Goal: Task Accomplishment & Management: Manage account settings

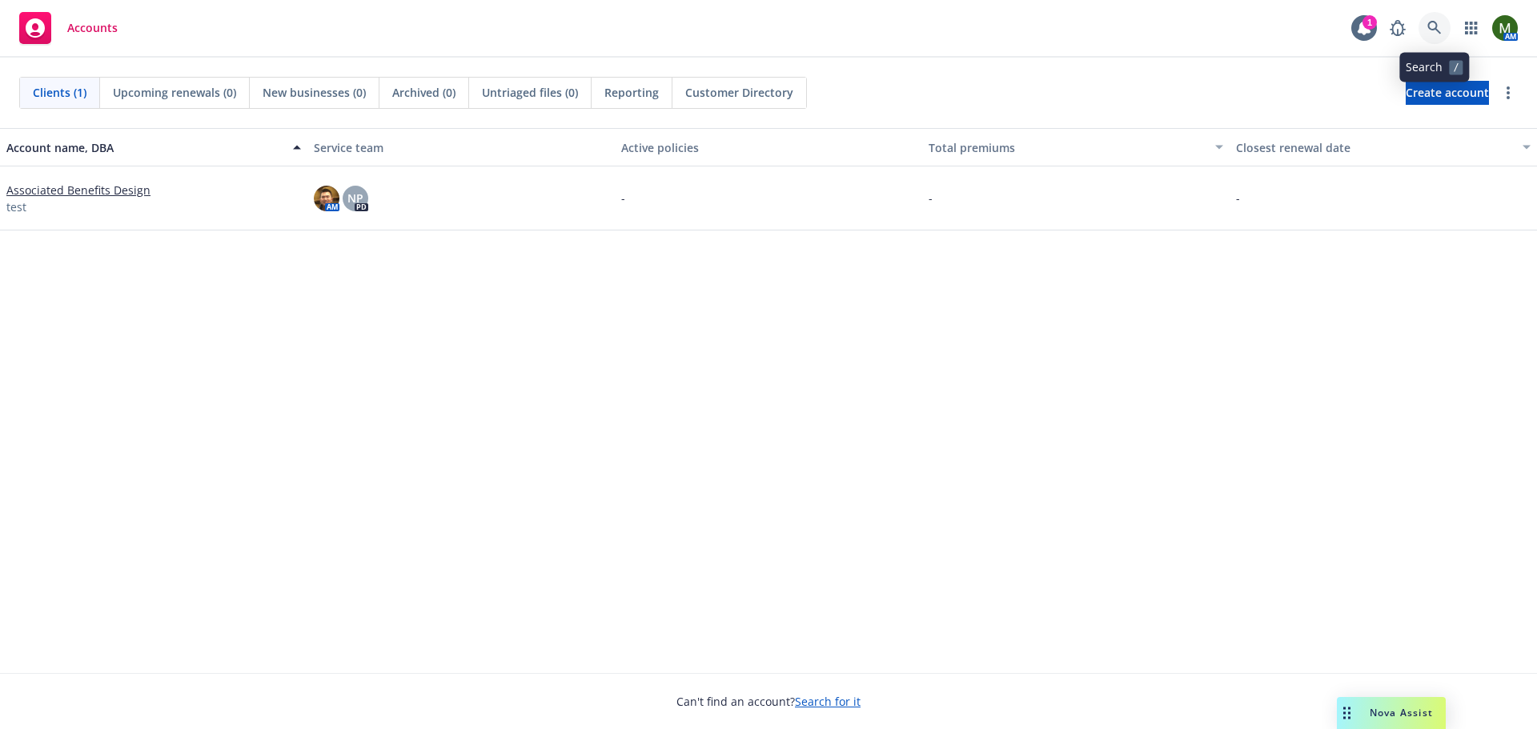
click at [1440, 22] on icon at bounding box center [1435, 28] width 14 height 14
click at [1371, 24] on div "1" at bounding box center [1370, 22] width 14 height 14
click at [1436, 24] on icon at bounding box center [1435, 28] width 14 height 14
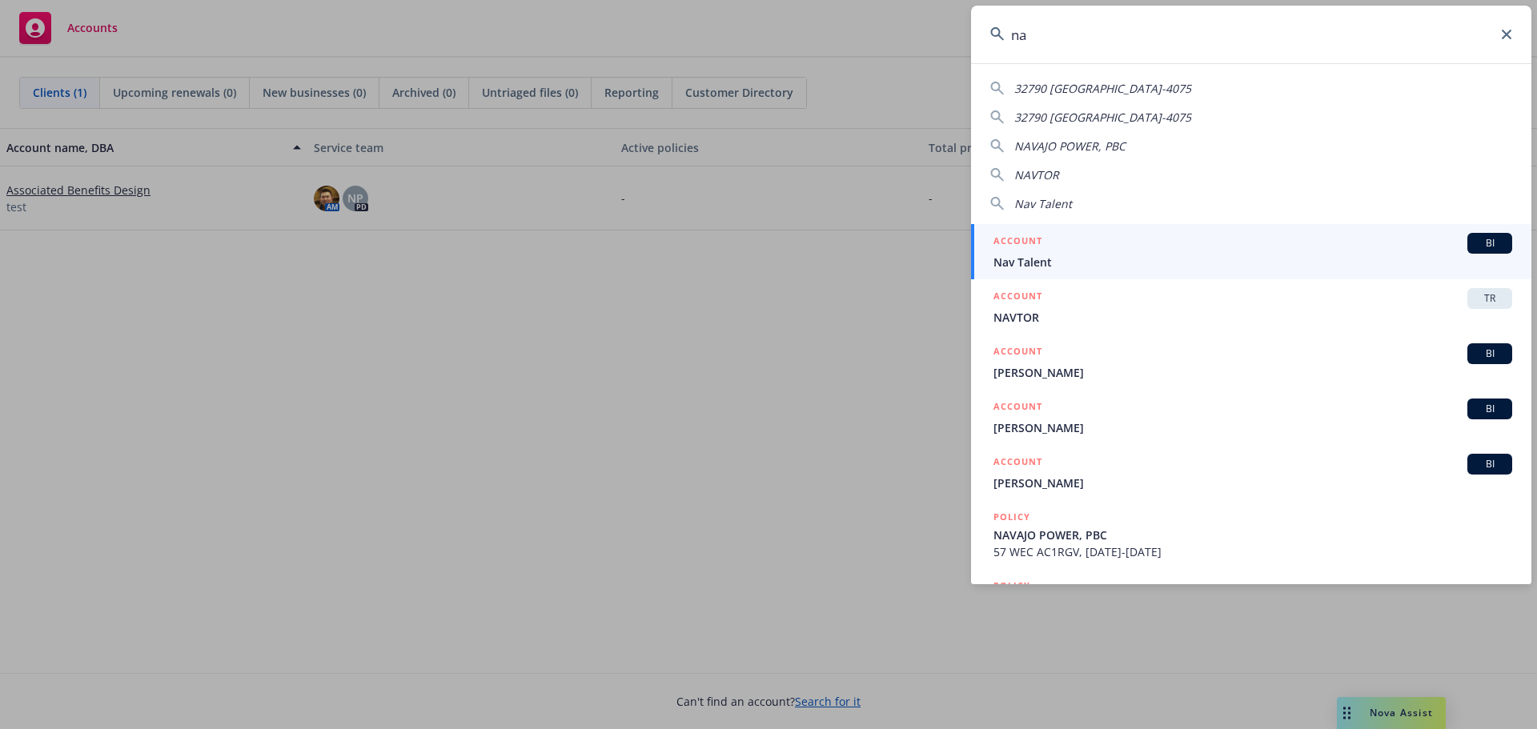
type input "n"
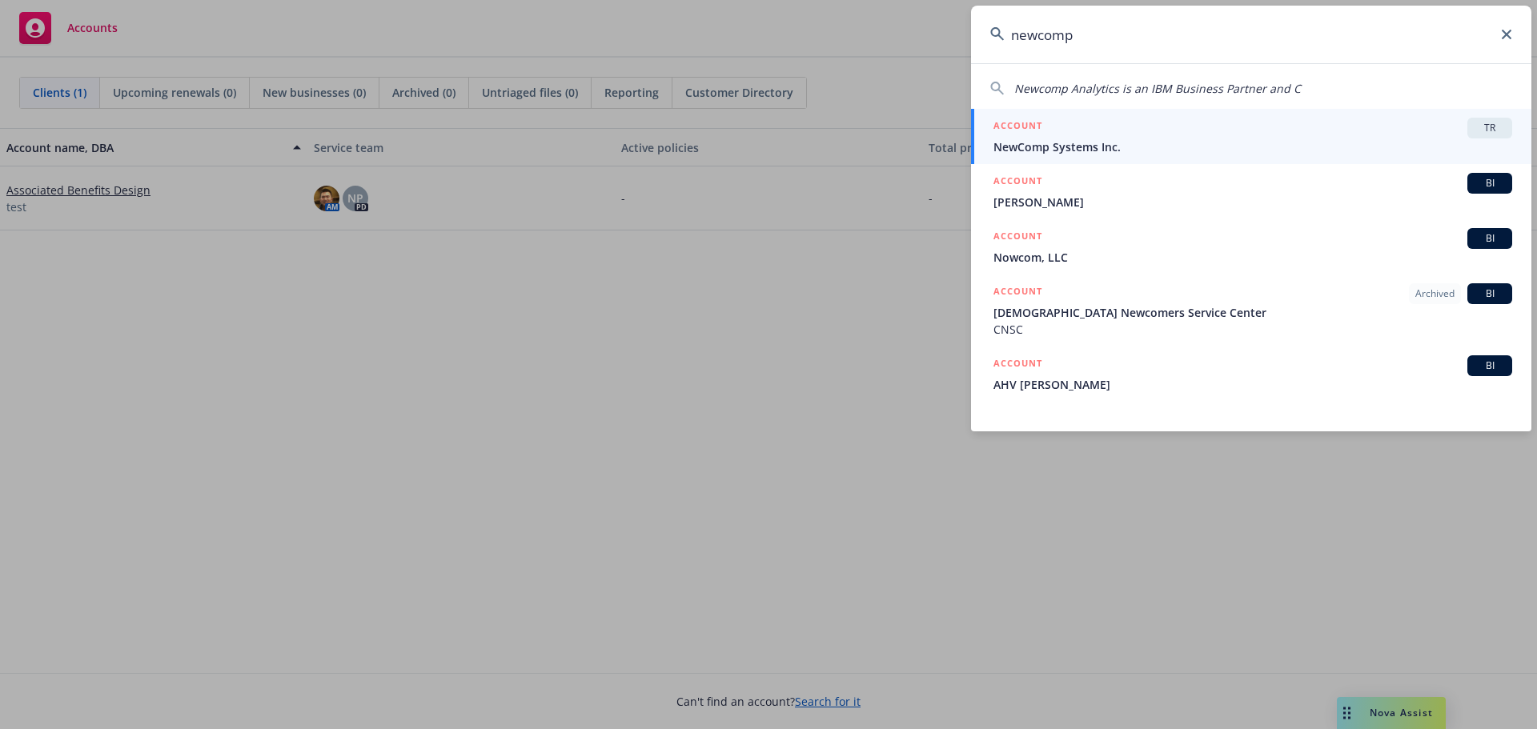
type input "newcomp"
click at [1168, 138] on div "ACCOUNT TR" at bounding box center [1253, 128] width 519 height 21
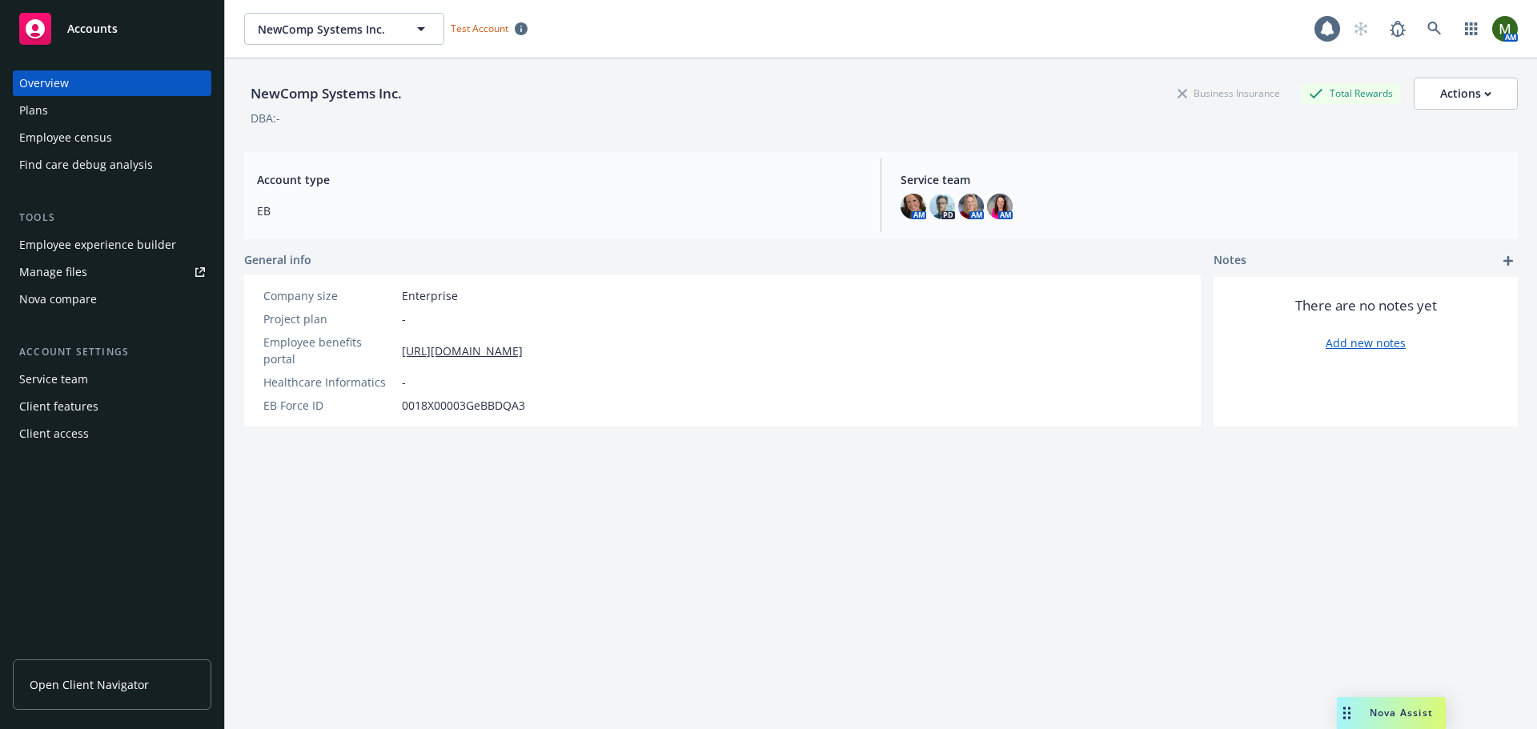
click at [87, 112] on div "Plans" at bounding box center [112, 111] width 186 height 26
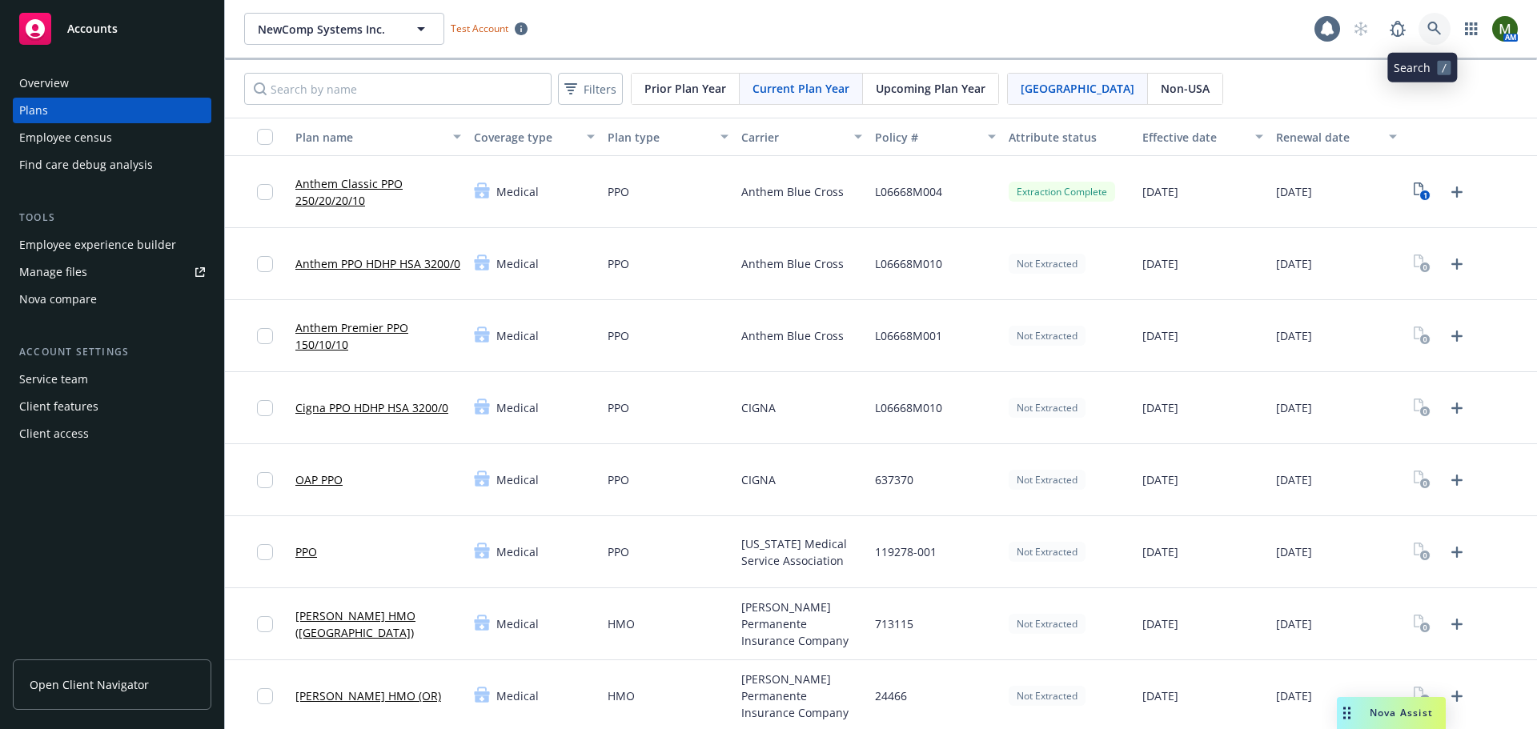
click at [1432, 26] on link at bounding box center [1435, 29] width 32 height 32
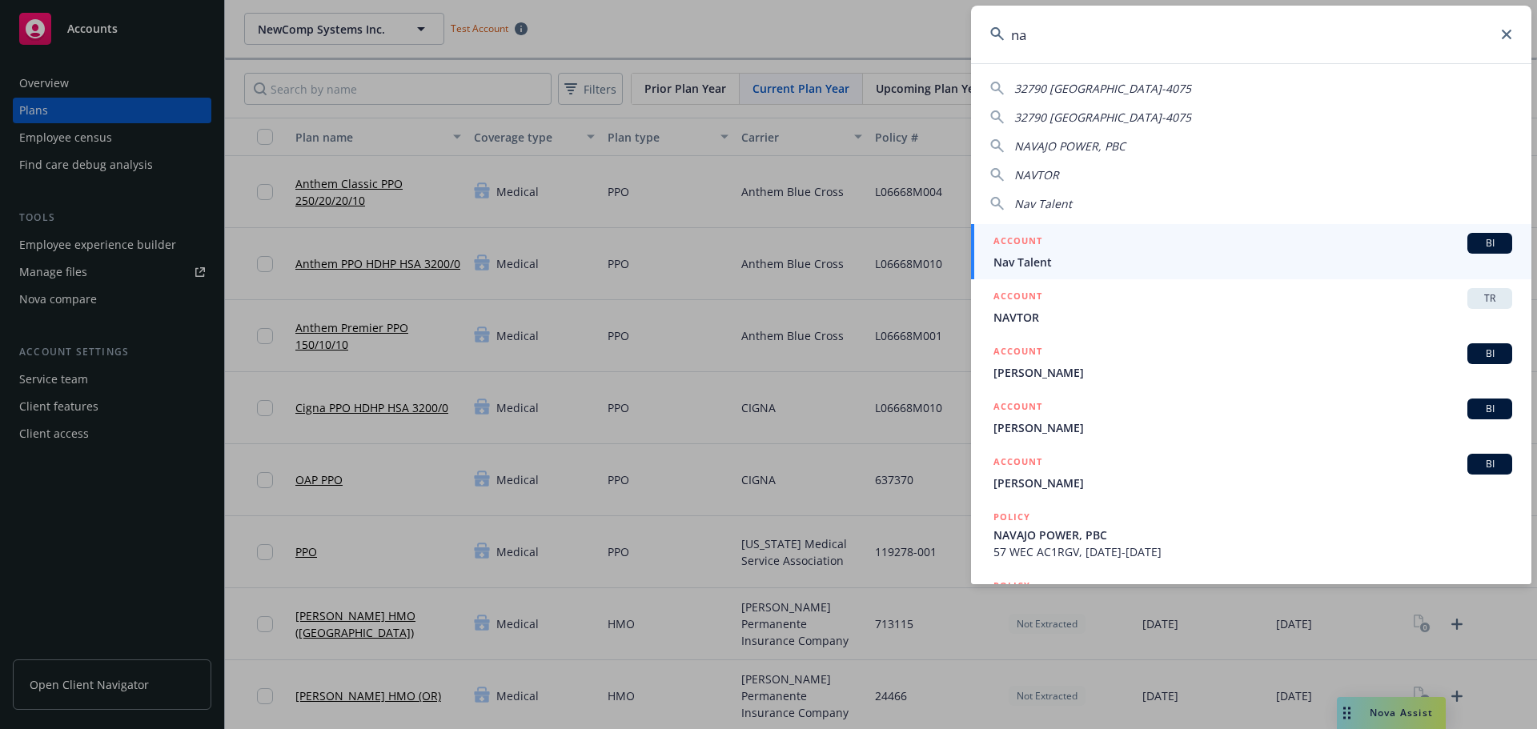
type input "n"
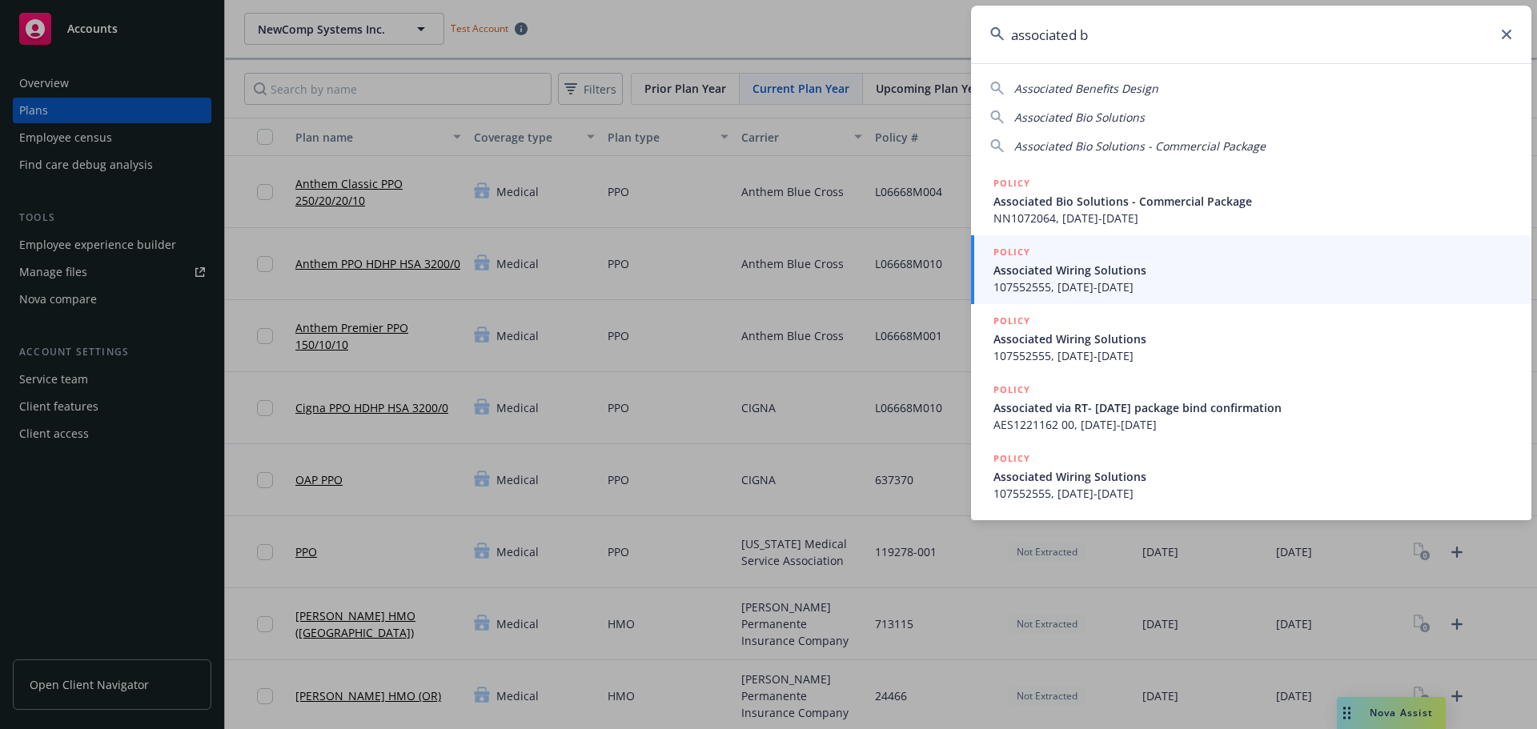
click at [1064, 37] on input "associated b" at bounding box center [1251, 35] width 560 height 58
drag, startPoint x: 1107, startPoint y: 36, endPoint x: 982, endPoint y: 41, distance: 125.0
click at [982, 41] on input "associated b" at bounding box center [1251, 35] width 560 height 58
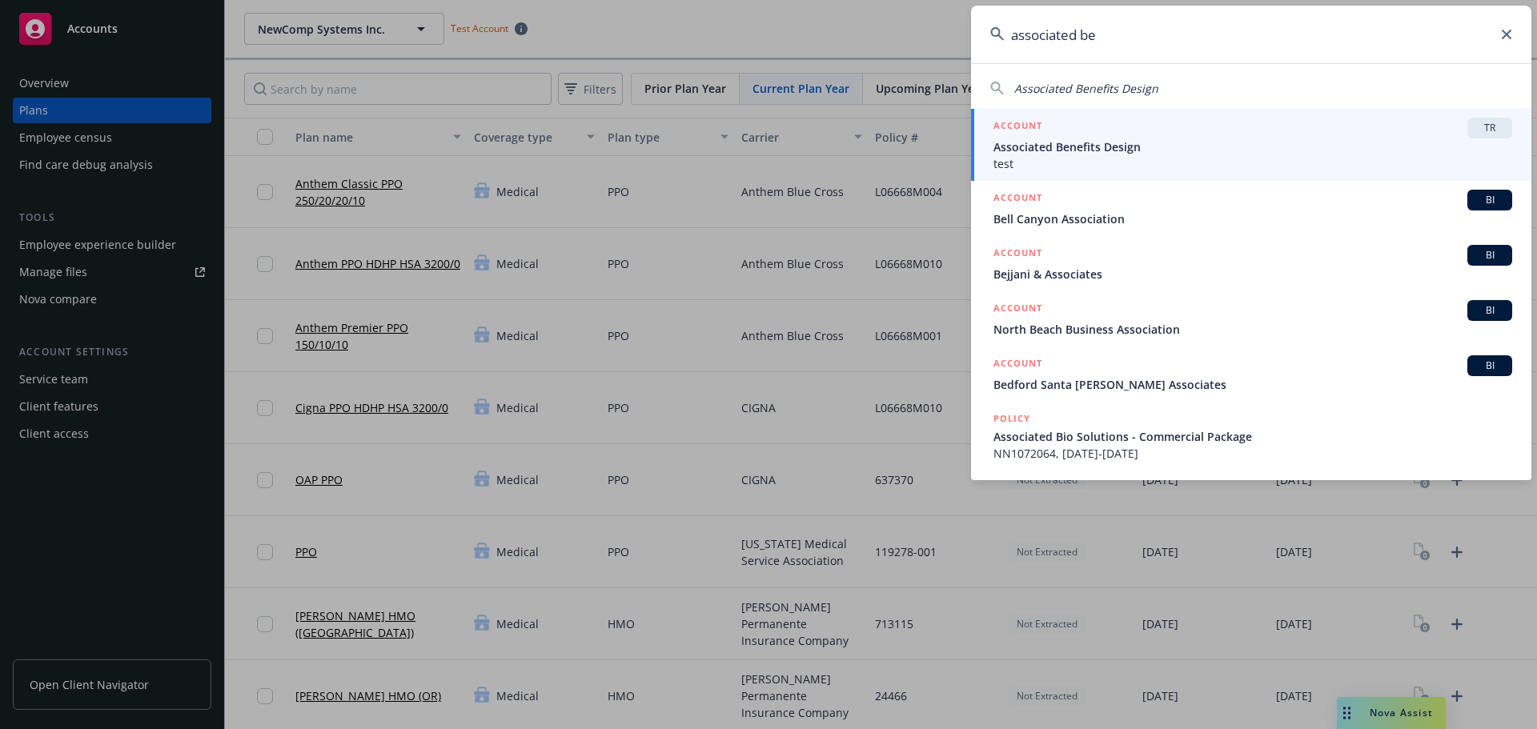
type input "associated be"
click at [1133, 151] on span "Associated Benefits Design" at bounding box center [1253, 147] width 519 height 17
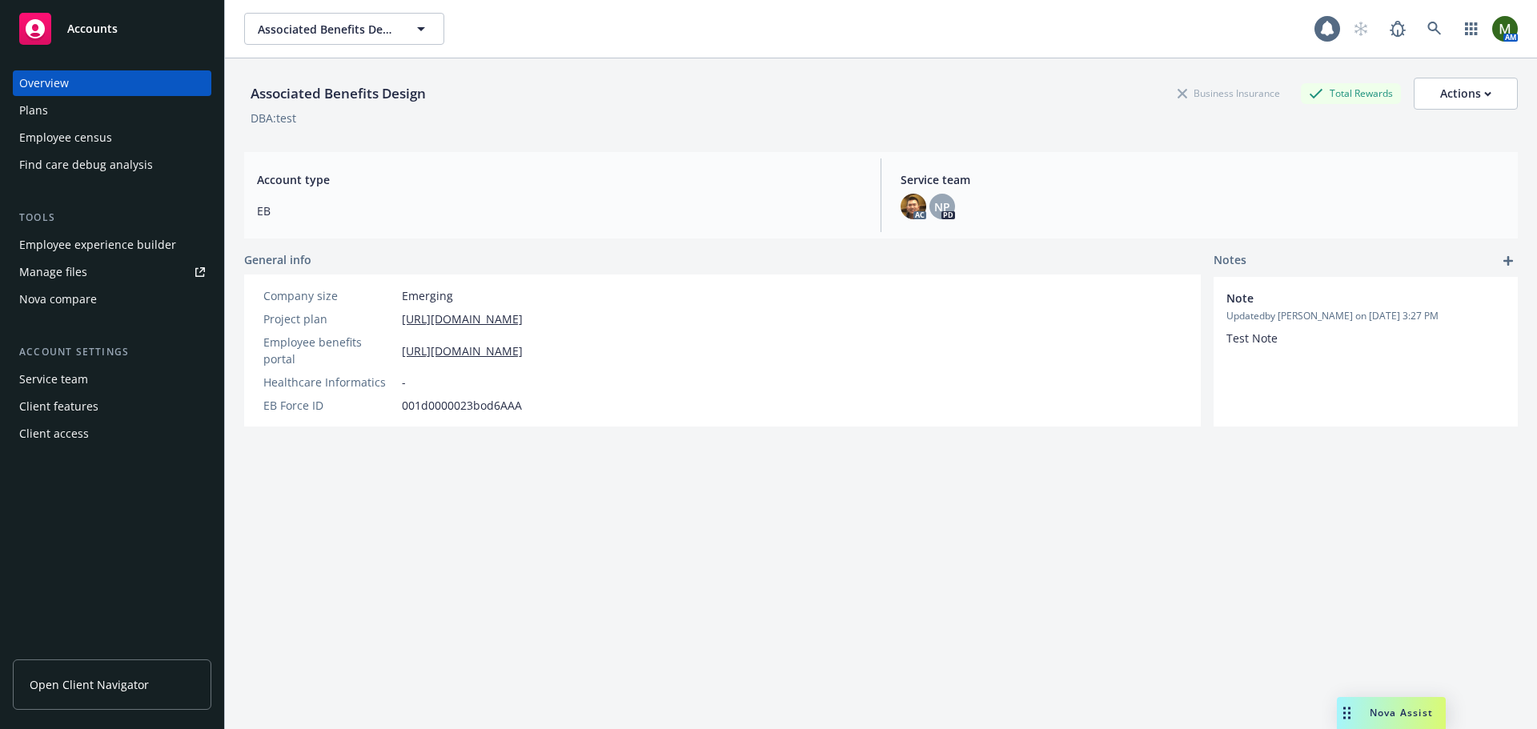
click at [112, 295] on div "Nova compare" at bounding box center [112, 300] width 186 height 26
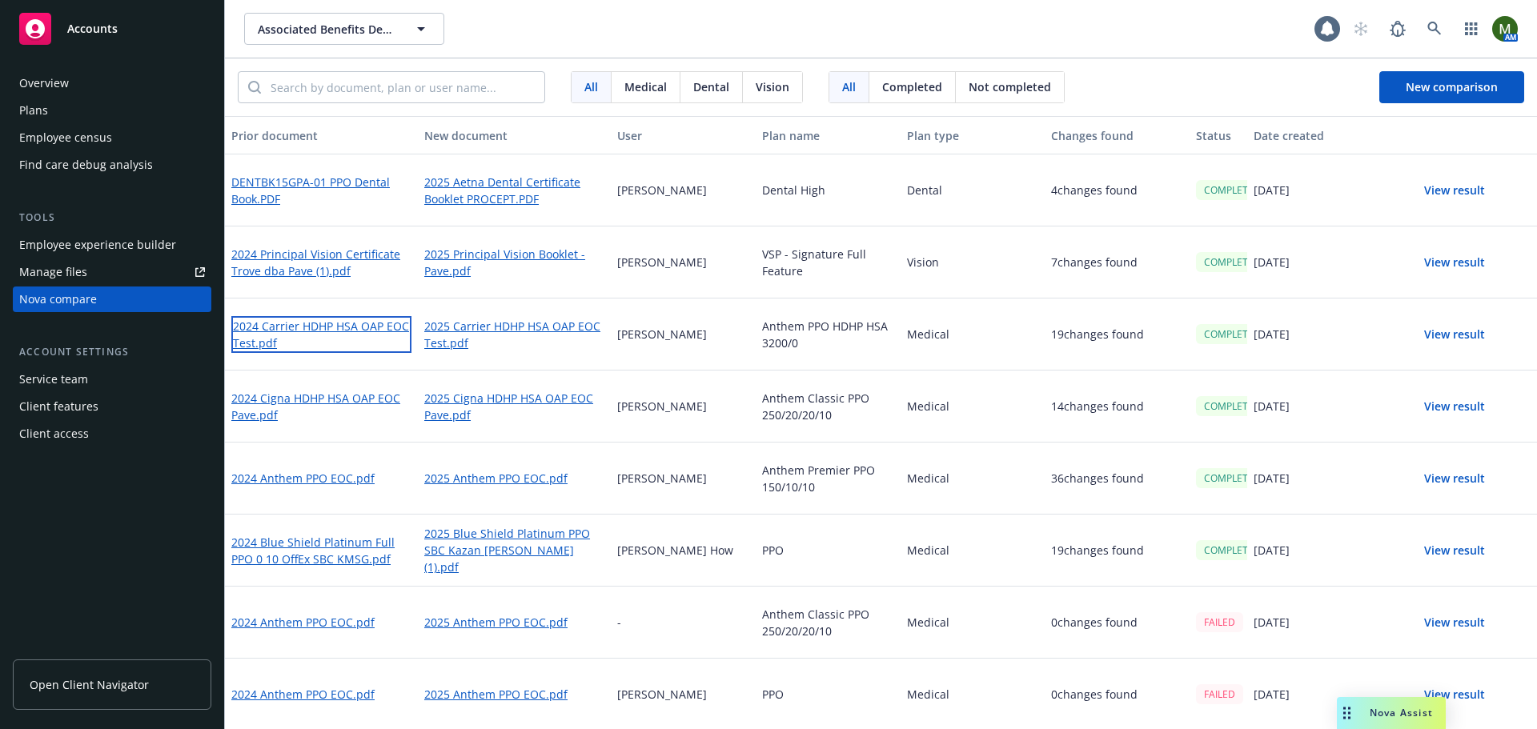
click at [368, 327] on link "2024 Carrier HDHP HSA OAP EOC Test.pdf" at bounding box center [321, 334] width 180 height 37
click at [1430, 25] on icon at bounding box center [1435, 29] width 14 height 14
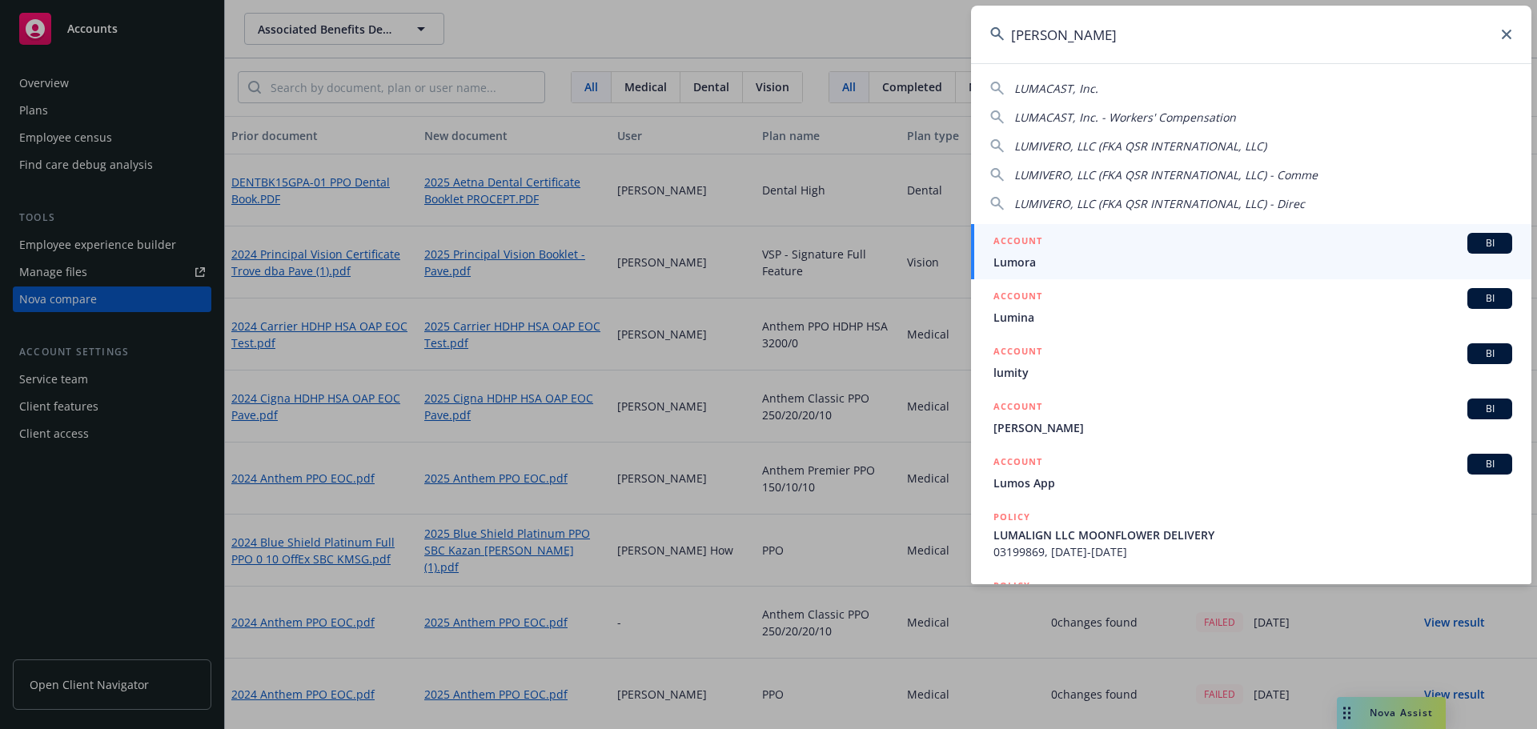
click at [1111, 42] on input "lum" at bounding box center [1251, 35] width 560 height 58
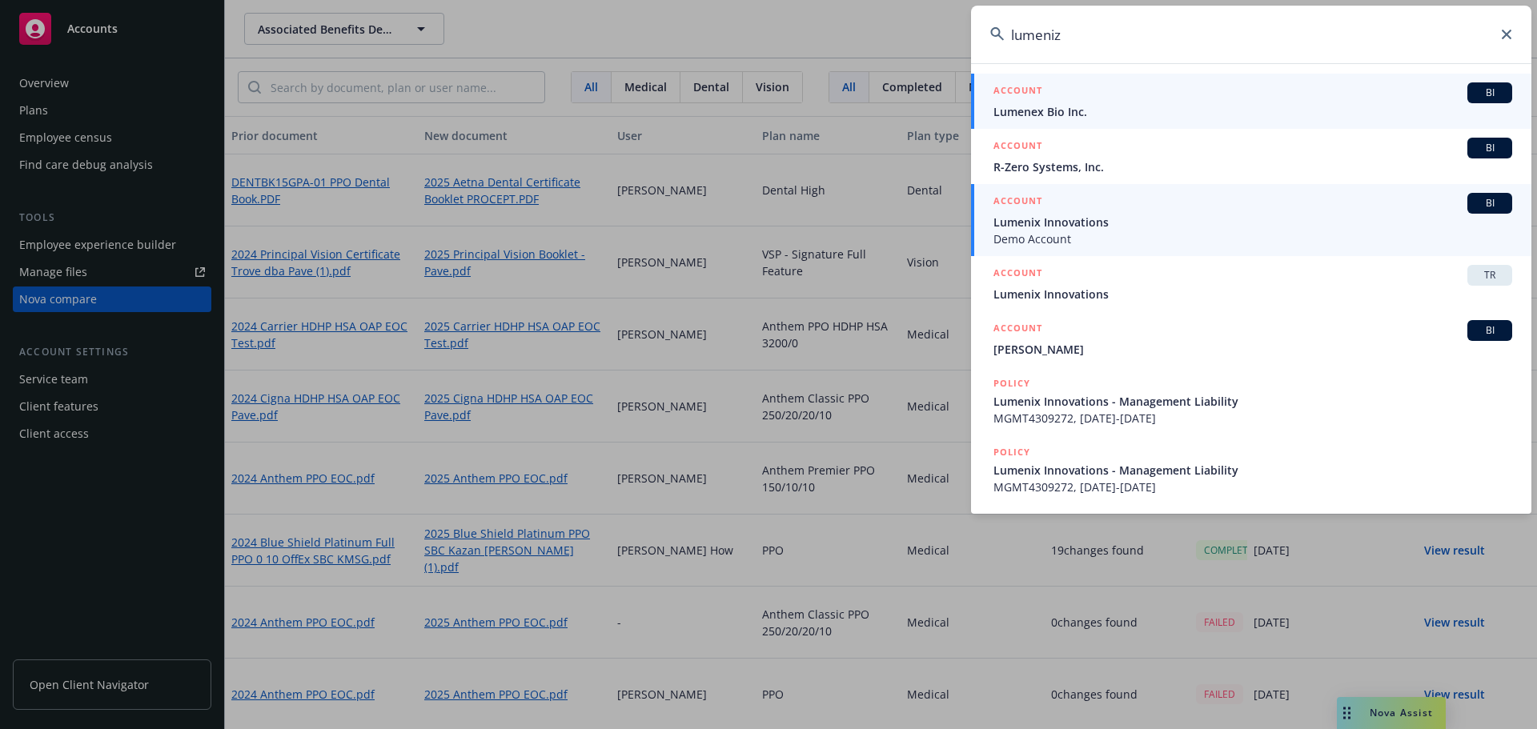
type input "lumeniz"
click at [1072, 219] on span "Lumenix Innovations" at bounding box center [1253, 222] width 519 height 17
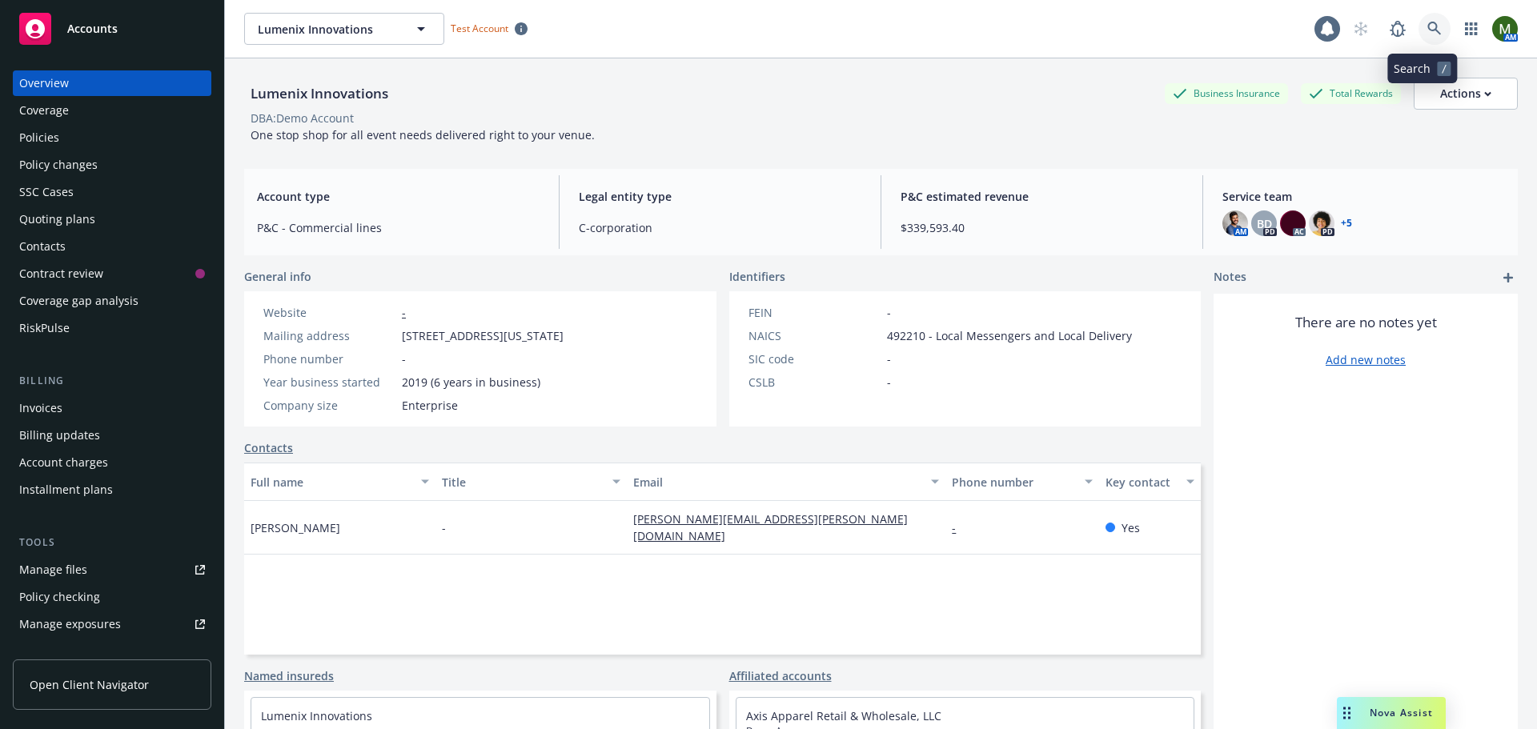
click at [1428, 30] on icon at bounding box center [1435, 29] width 14 height 14
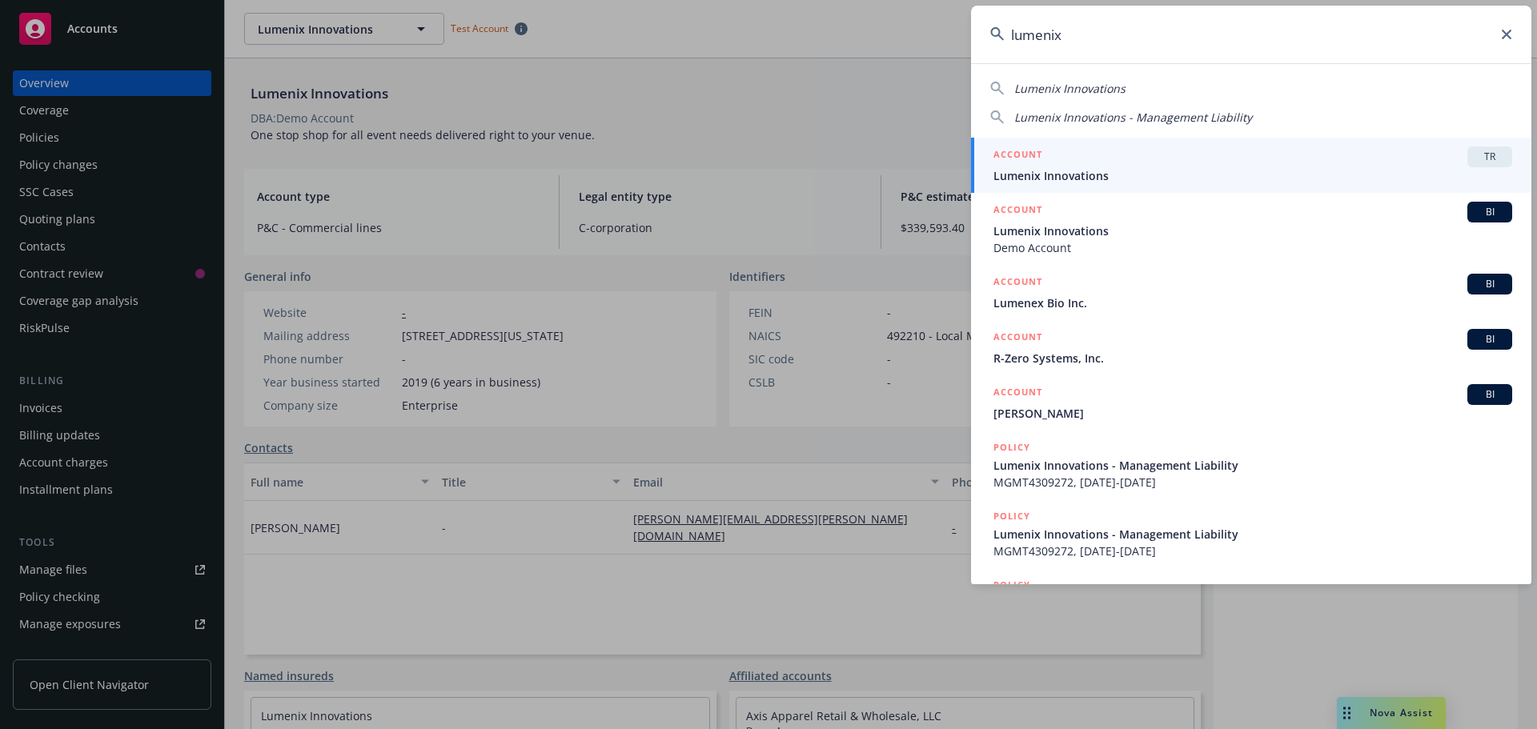
type input "lumenix"
click at [1172, 160] on div "ACCOUNT TR" at bounding box center [1253, 157] width 519 height 21
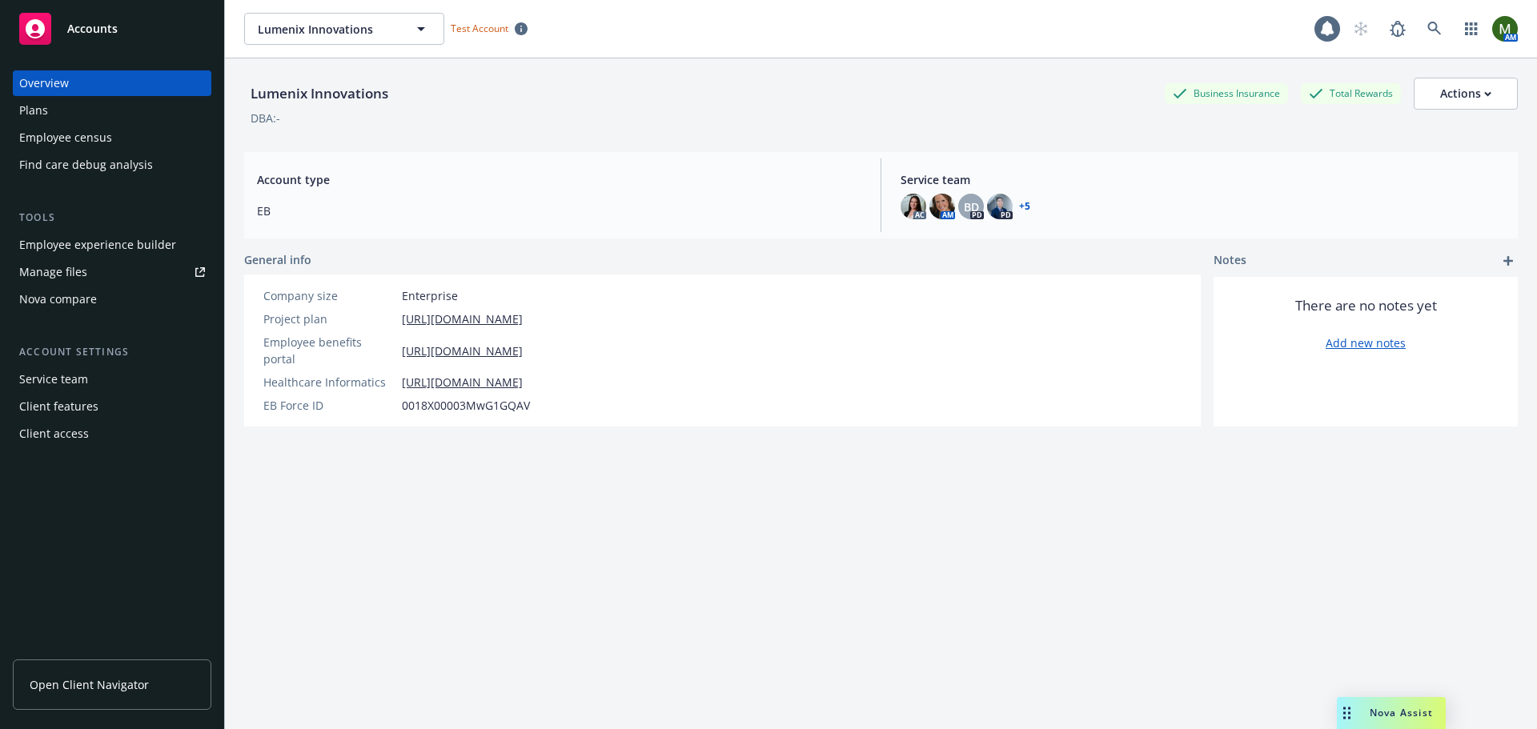
click at [92, 240] on div "Employee experience builder" at bounding box center [97, 245] width 157 height 26
click at [1428, 28] on icon at bounding box center [1435, 29] width 14 height 14
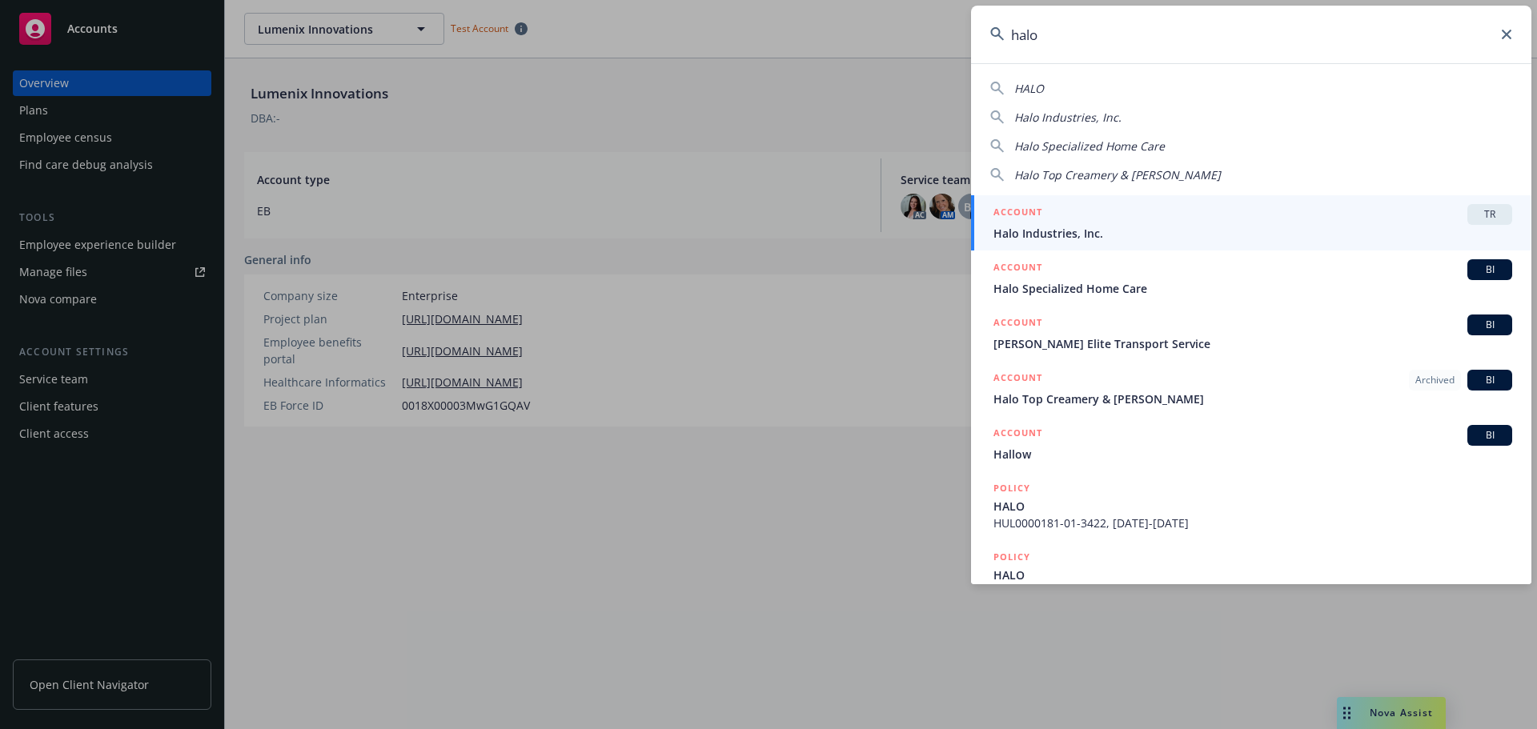
type input "halo"
click at [1167, 239] on span "Halo Industries, Inc." at bounding box center [1253, 233] width 519 height 17
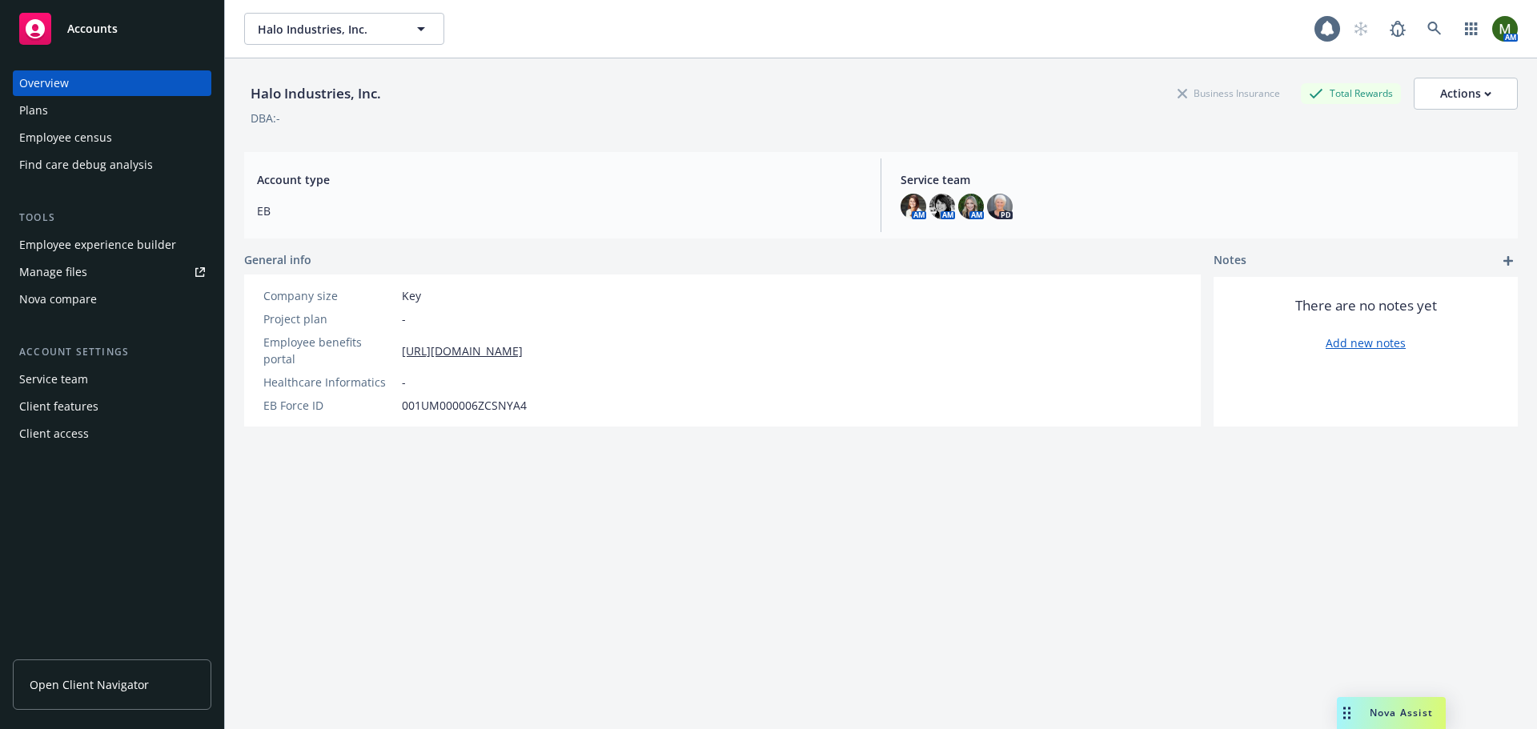
click at [106, 245] on div "Employee experience builder" at bounding box center [97, 245] width 157 height 26
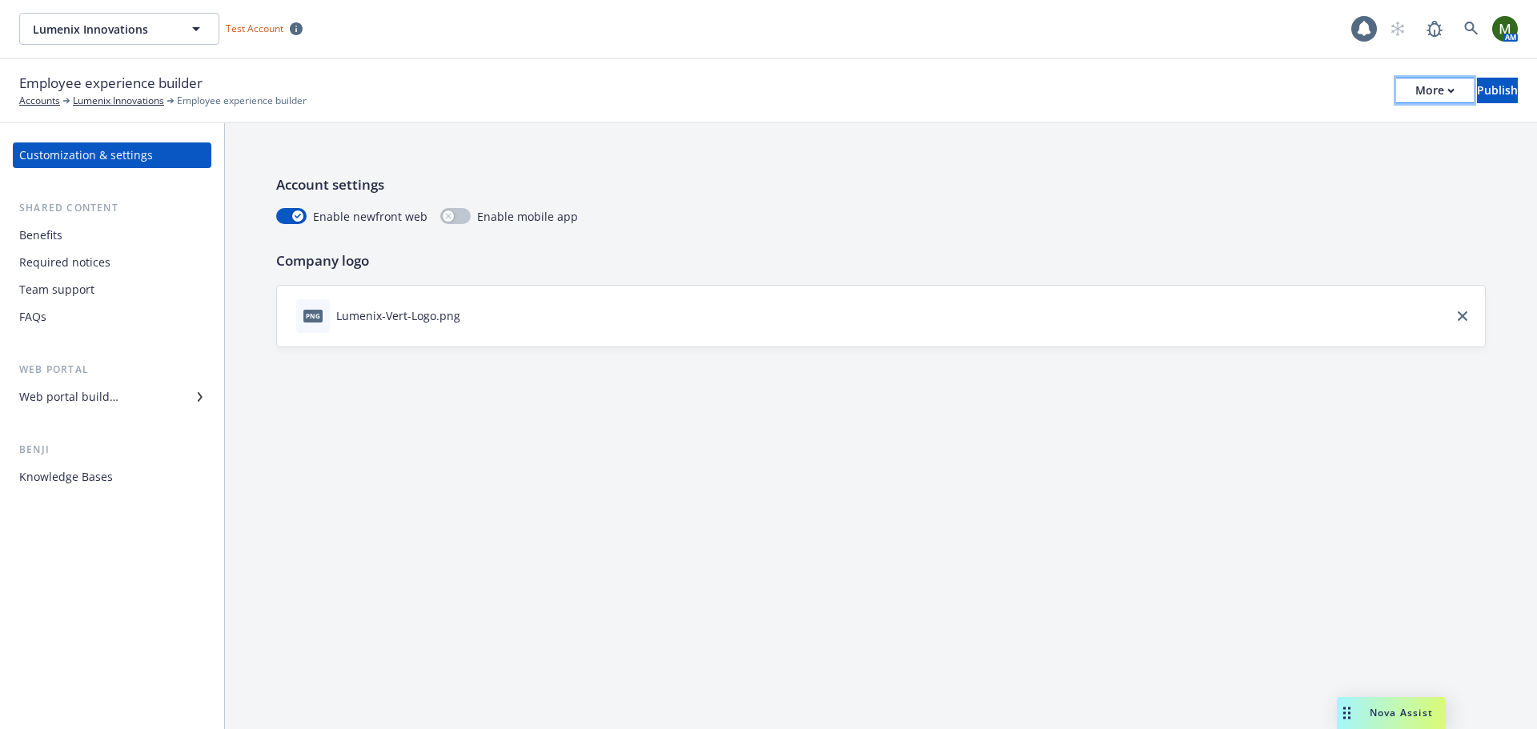
click at [1416, 83] on div "More" at bounding box center [1435, 90] width 39 height 24
drag, startPoint x: 1358, startPoint y: 152, endPoint x: 1344, endPoint y: 97, distance: 56.9
click at [1358, 152] on link "Copy portal link" at bounding box center [1302, 159] width 237 height 32
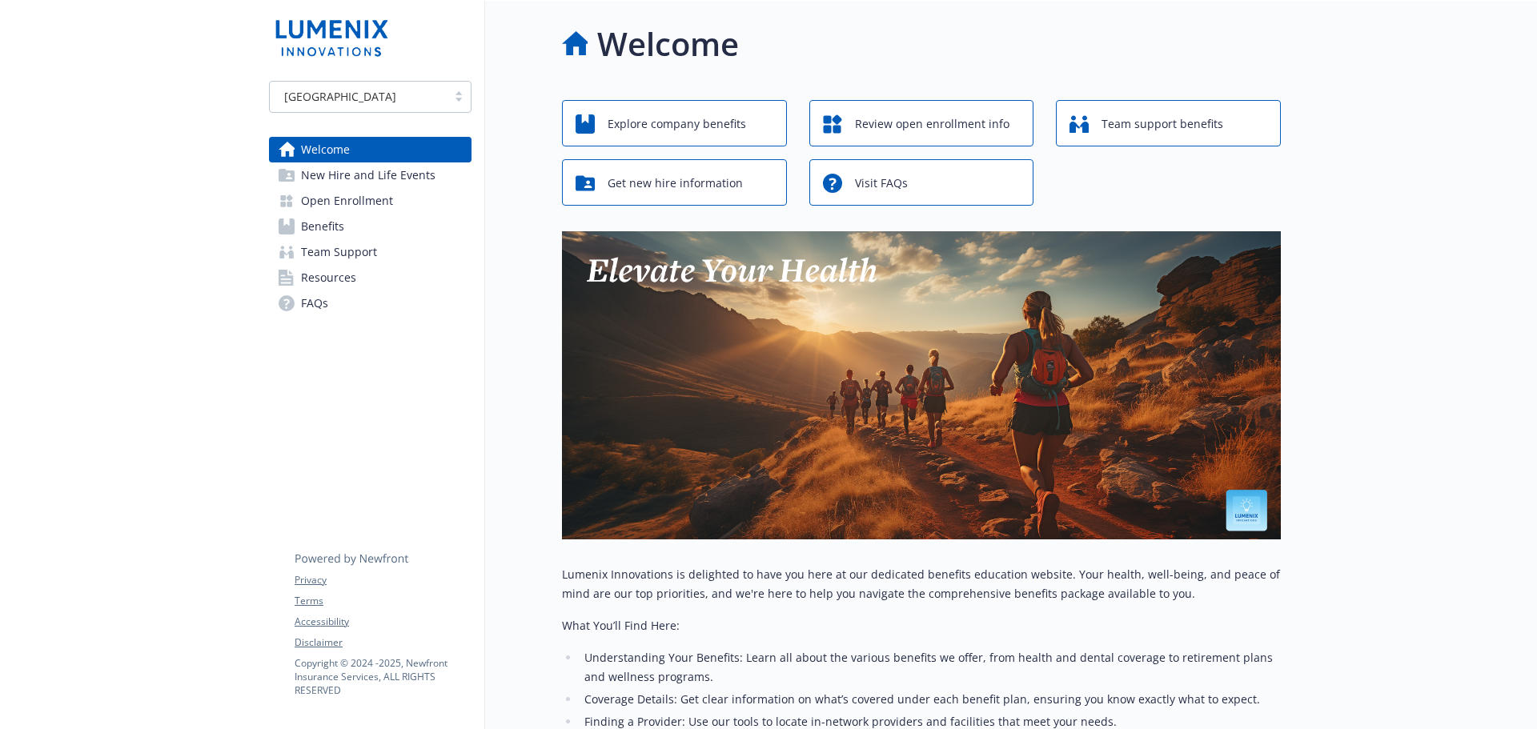
click at [383, 201] on span "Open Enrollment" at bounding box center [347, 201] width 92 height 26
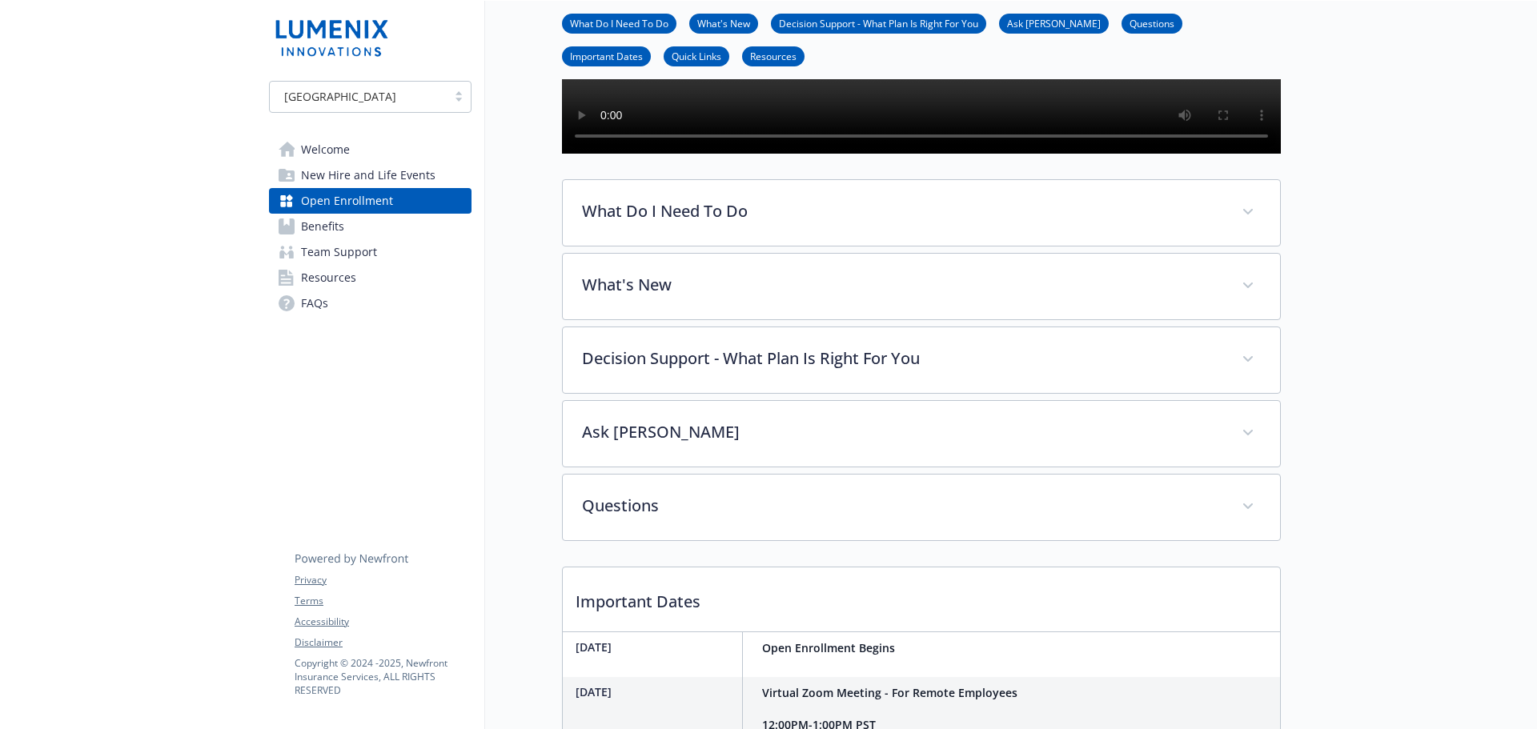
scroll to position [370, 0]
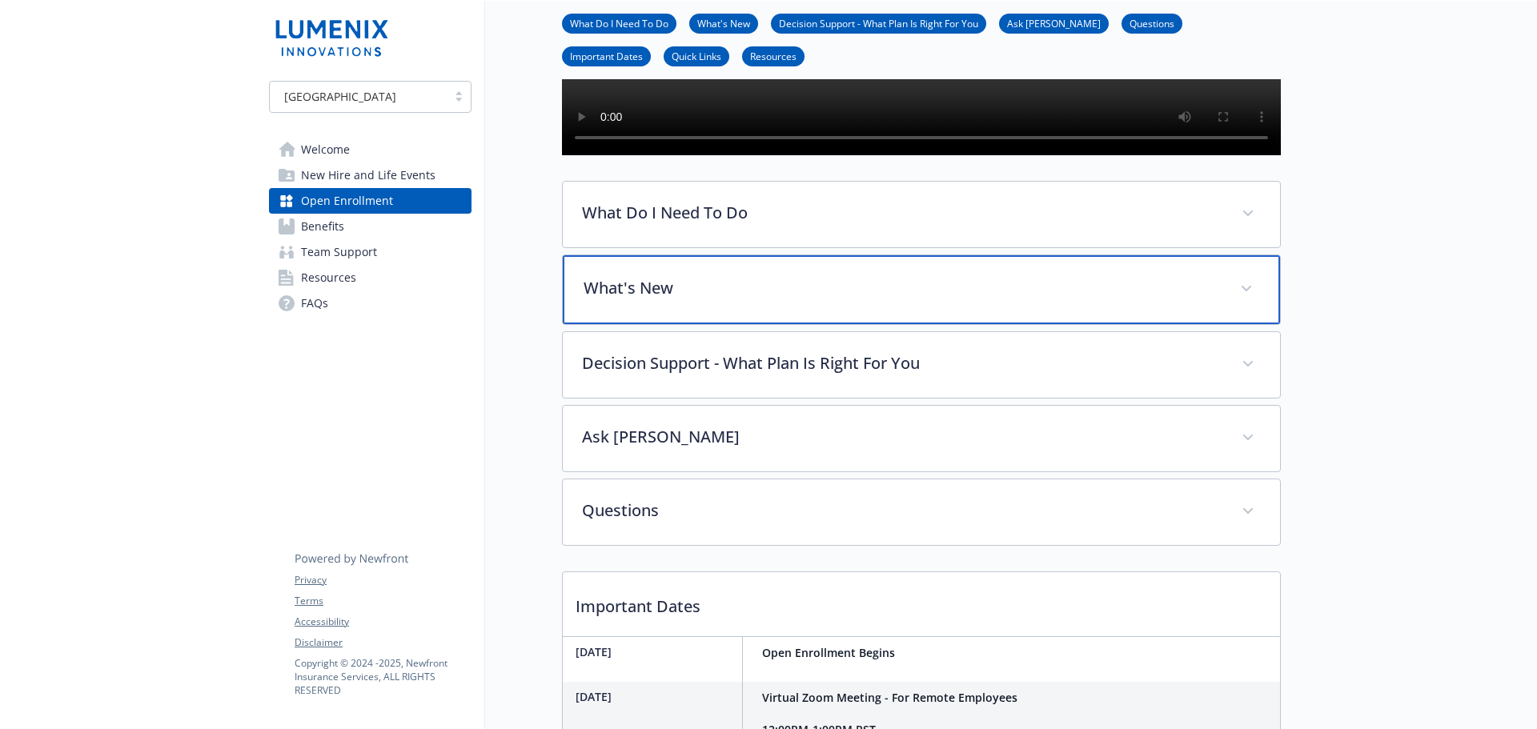
click at [706, 324] on div "What's New" at bounding box center [921, 289] width 717 height 69
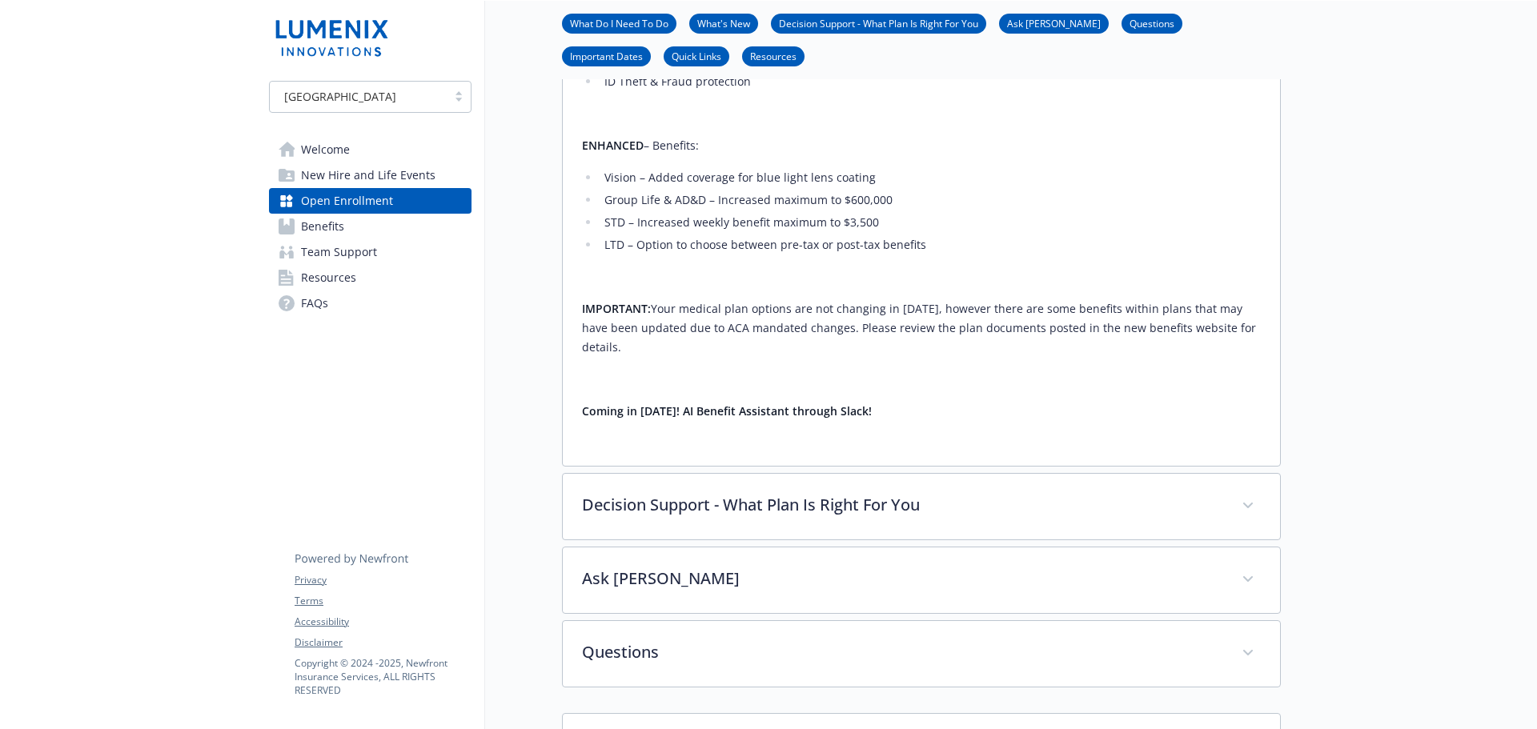
scroll to position [450, 0]
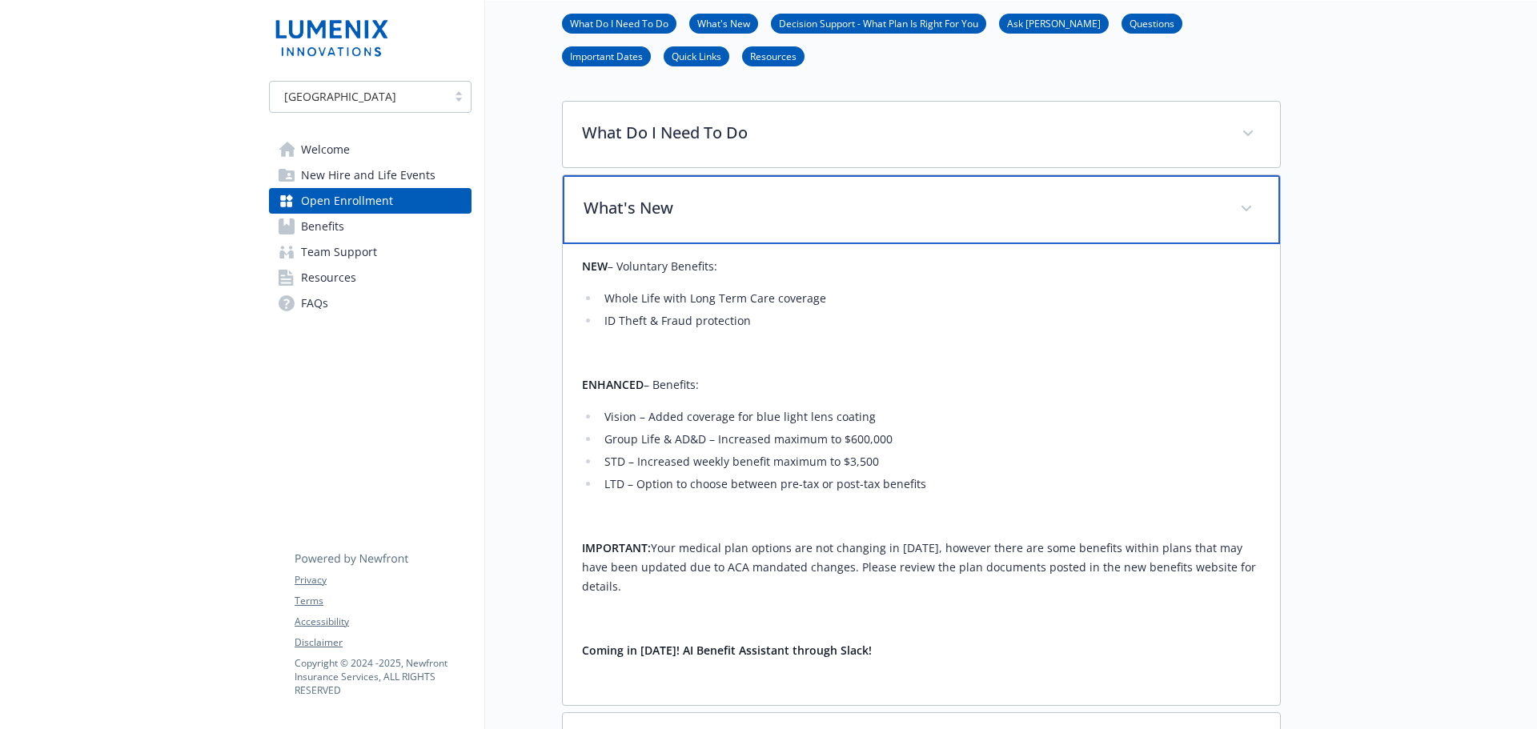
drag, startPoint x: 731, startPoint y: 274, endPoint x: 734, endPoint y: 202, distance: 72.1
click at [731, 244] on div "What's New" at bounding box center [921, 209] width 717 height 69
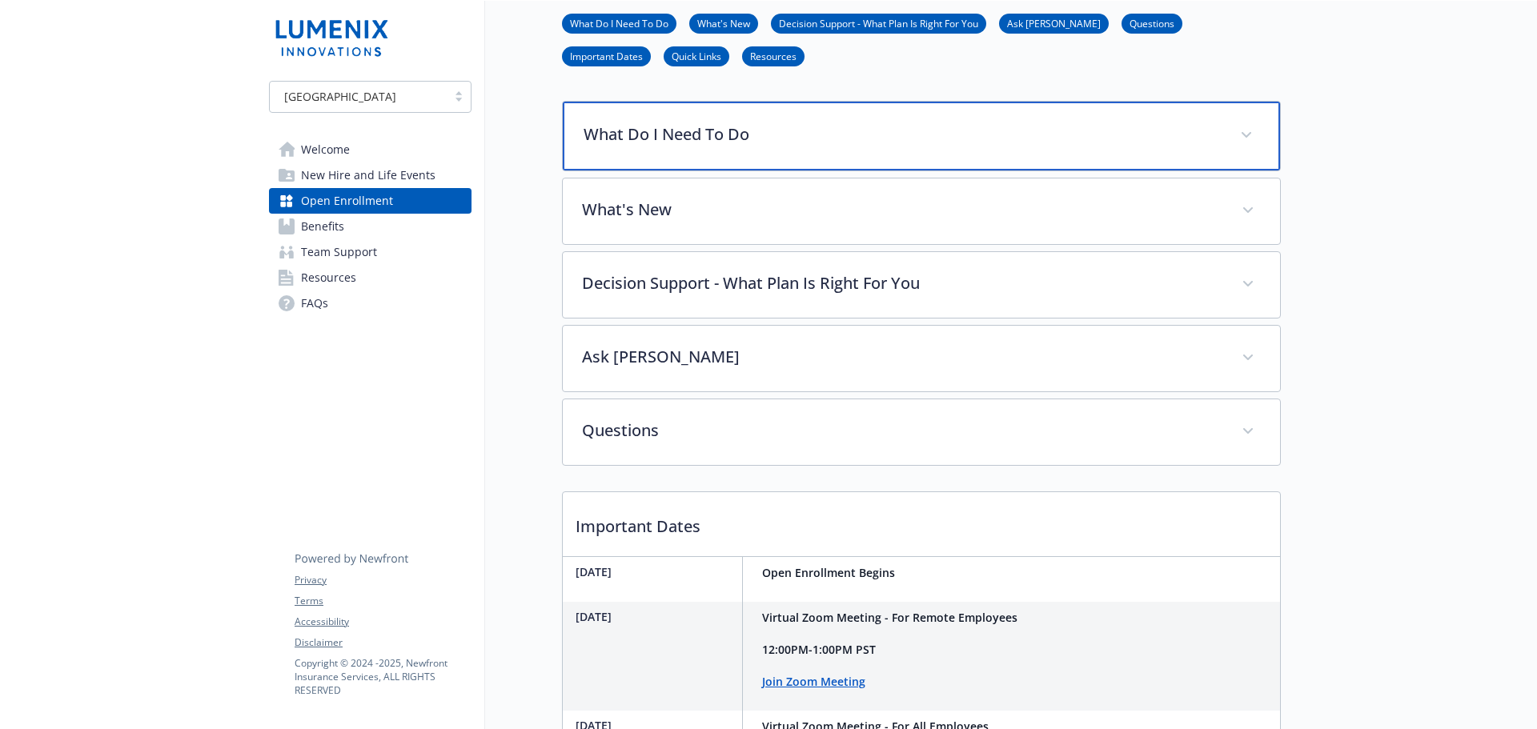
click at [741, 147] on p "What Do I Need To Do" at bounding box center [902, 135] width 637 height 24
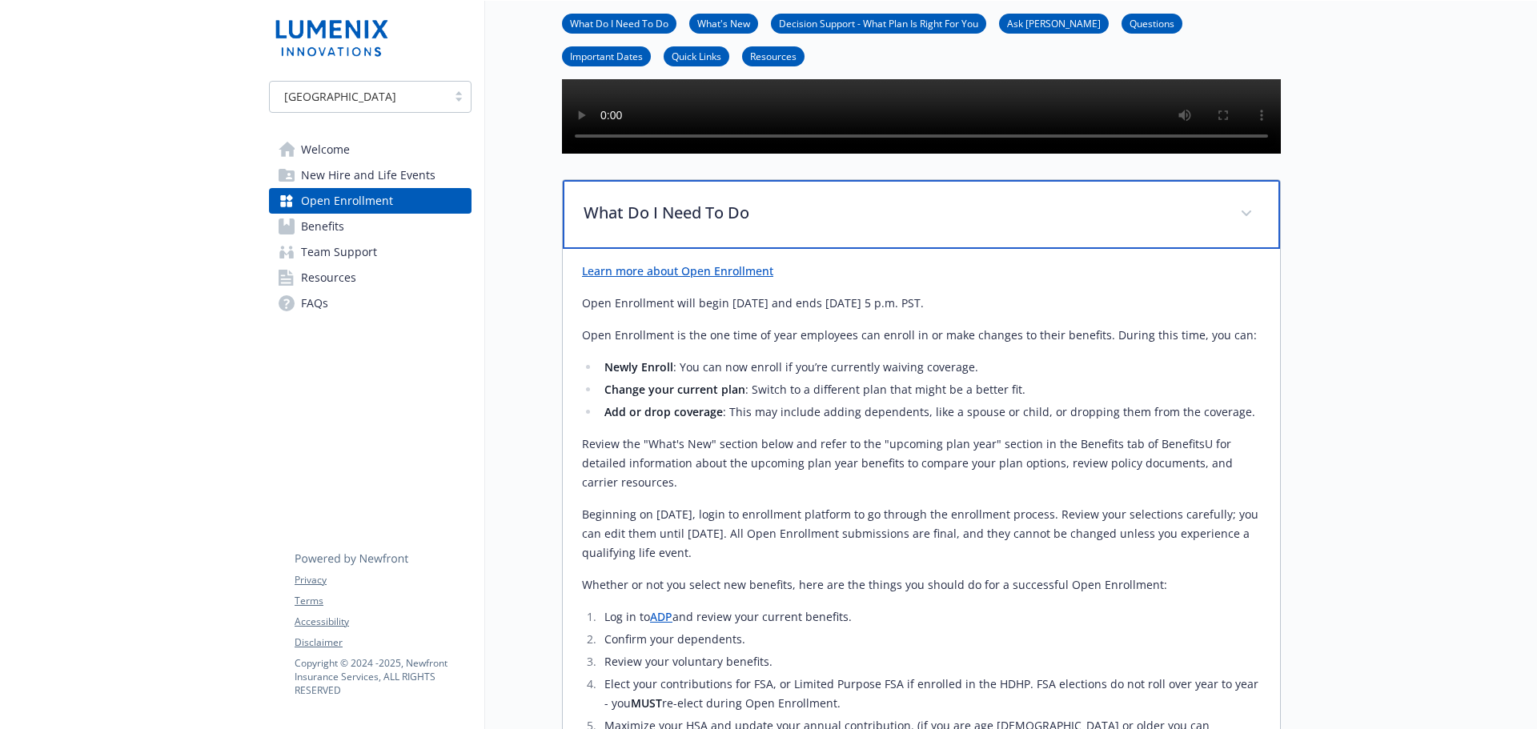
scroll to position [370, 0]
click at [755, 251] on div "What Do I Need To Do" at bounding box center [921, 216] width 717 height 69
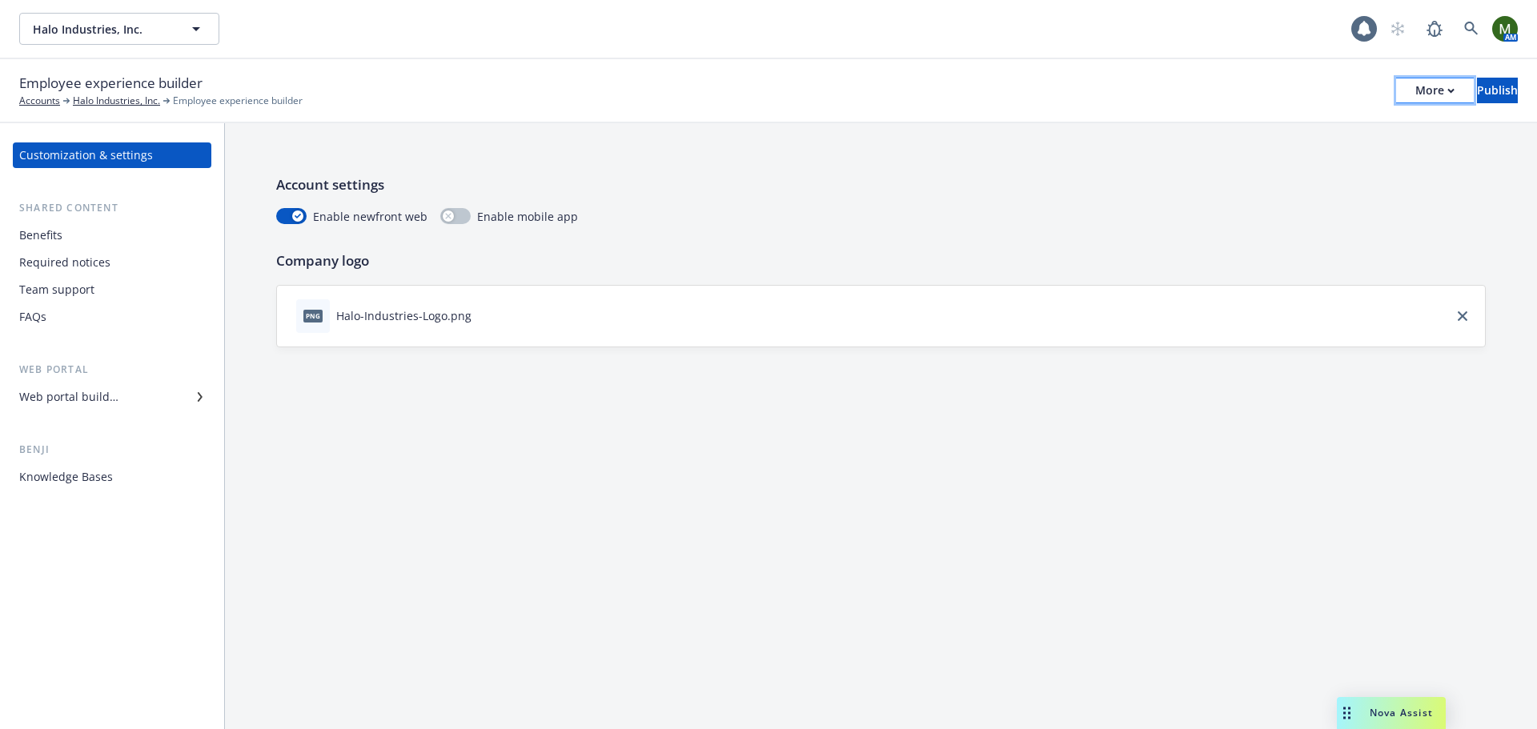
click at [1416, 88] on div "More" at bounding box center [1435, 90] width 39 height 24
click at [1345, 159] on link "Copy portal link" at bounding box center [1302, 159] width 237 height 32
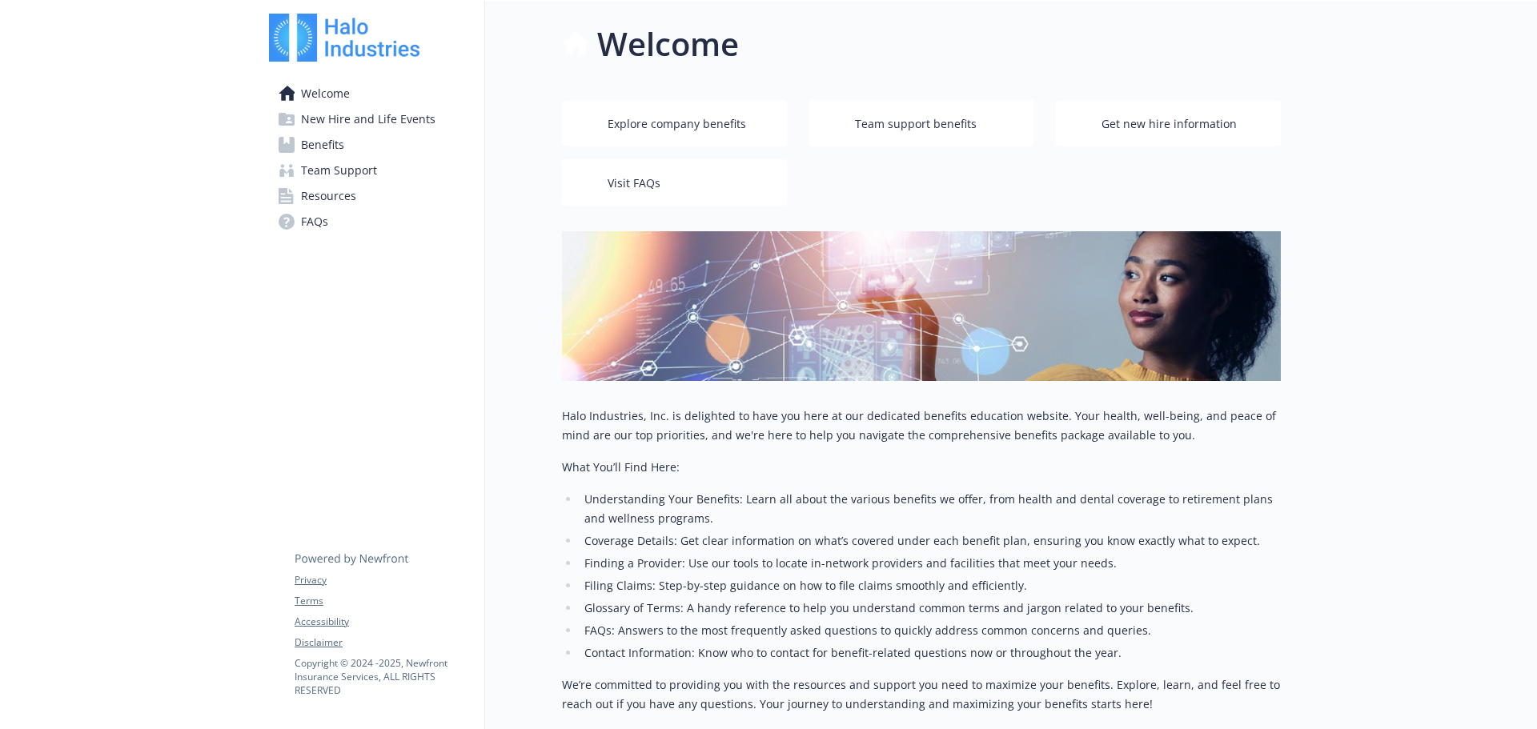
click at [359, 145] on link "Benefits" at bounding box center [370, 145] width 203 height 26
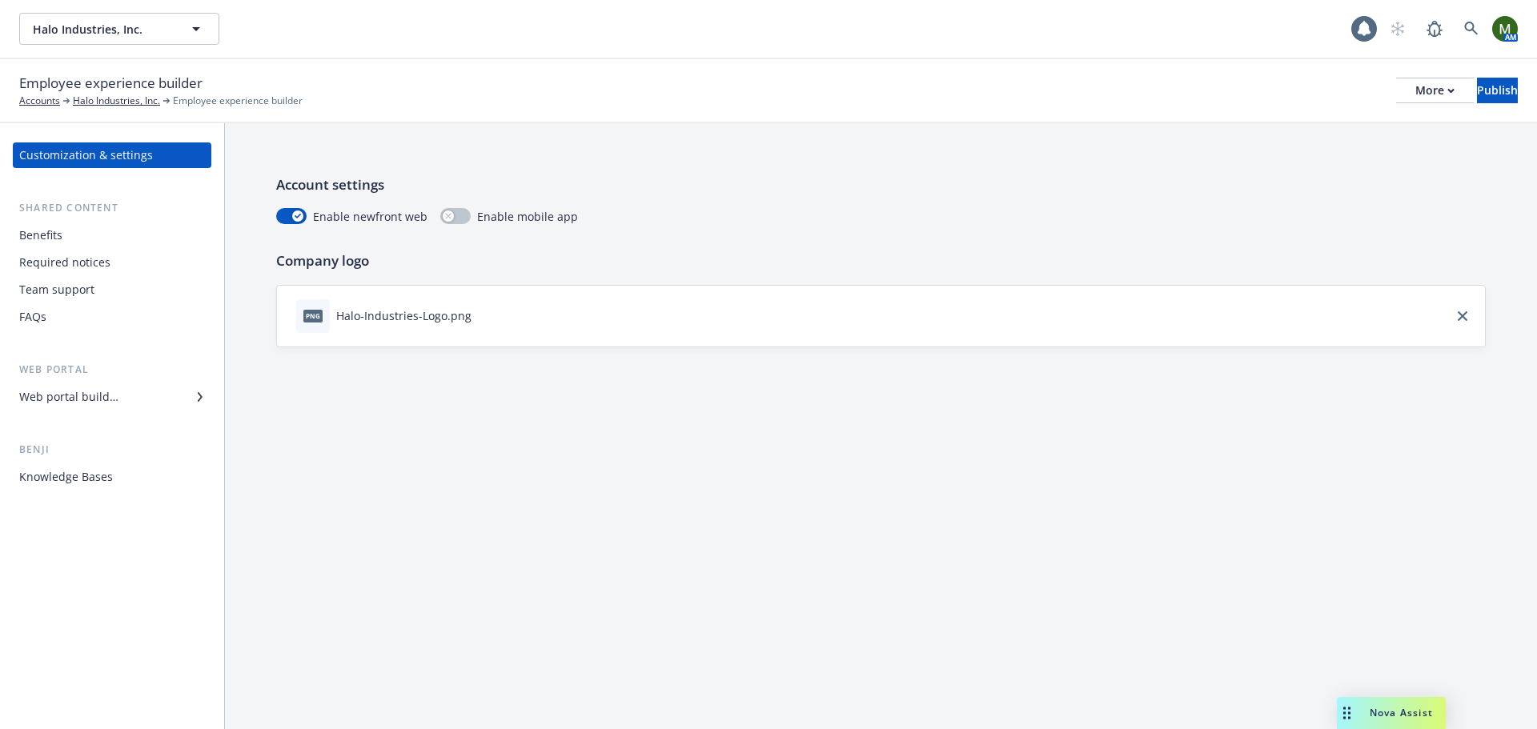
click at [1404, 74] on div "Employee experience builder Accounts Halo Industries, Inc. Employee experience …" at bounding box center [768, 90] width 1499 height 35
click at [1416, 85] on div "More" at bounding box center [1435, 90] width 39 height 24
click at [1352, 151] on link "Copy portal link" at bounding box center [1302, 159] width 237 height 32
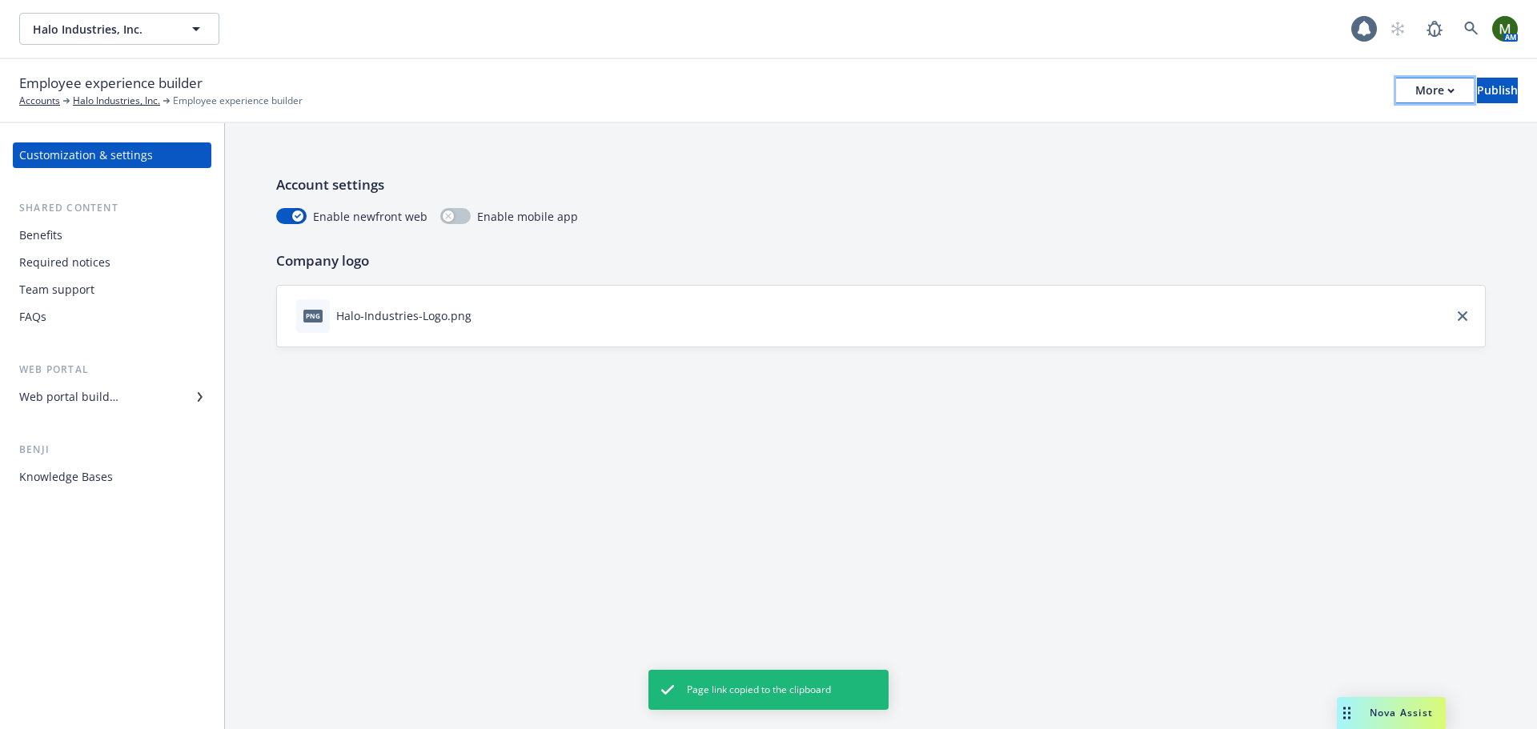
click at [1396, 84] on button "More" at bounding box center [1435, 91] width 78 height 26
click at [1346, 123] on link "Copy preview link" at bounding box center [1302, 126] width 237 height 32
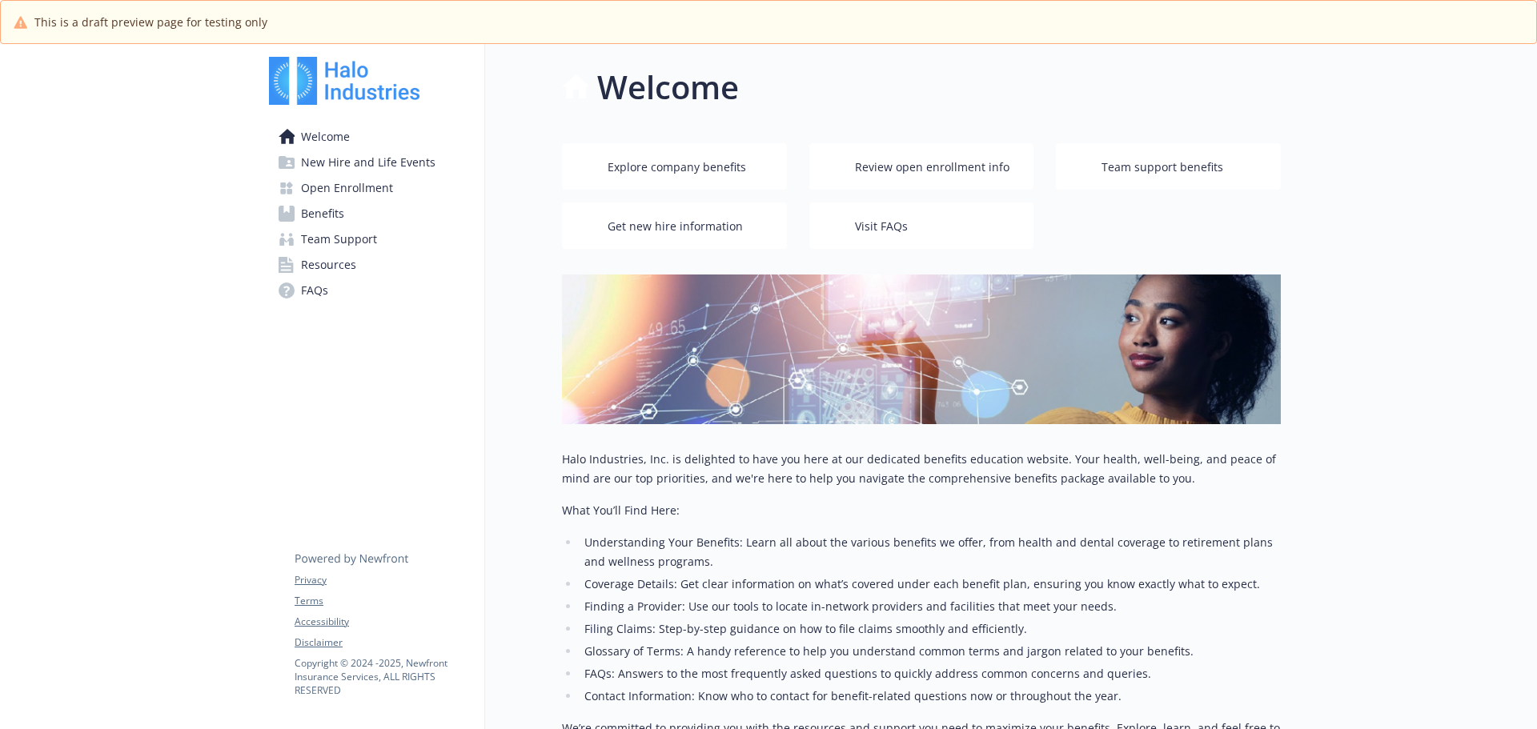
click at [389, 195] on span "Open Enrollment" at bounding box center [347, 188] width 92 height 26
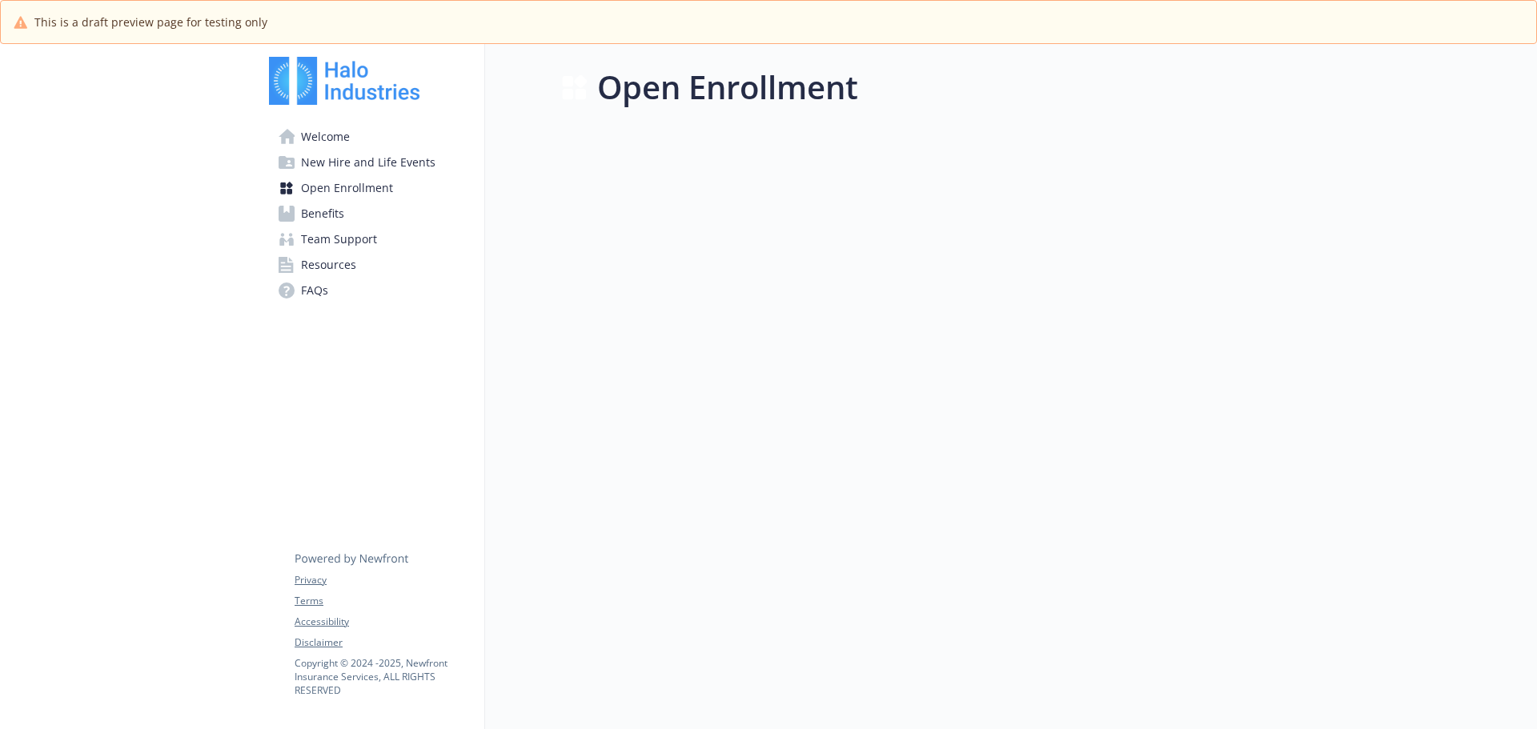
click at [393, 187] on link "Open Enrollment" at bounding box center [370, 188] width 203 height 26
click at [376, 151] on span "New Hire and Life Events" at bounding box center [368, 163] width 135 height 26
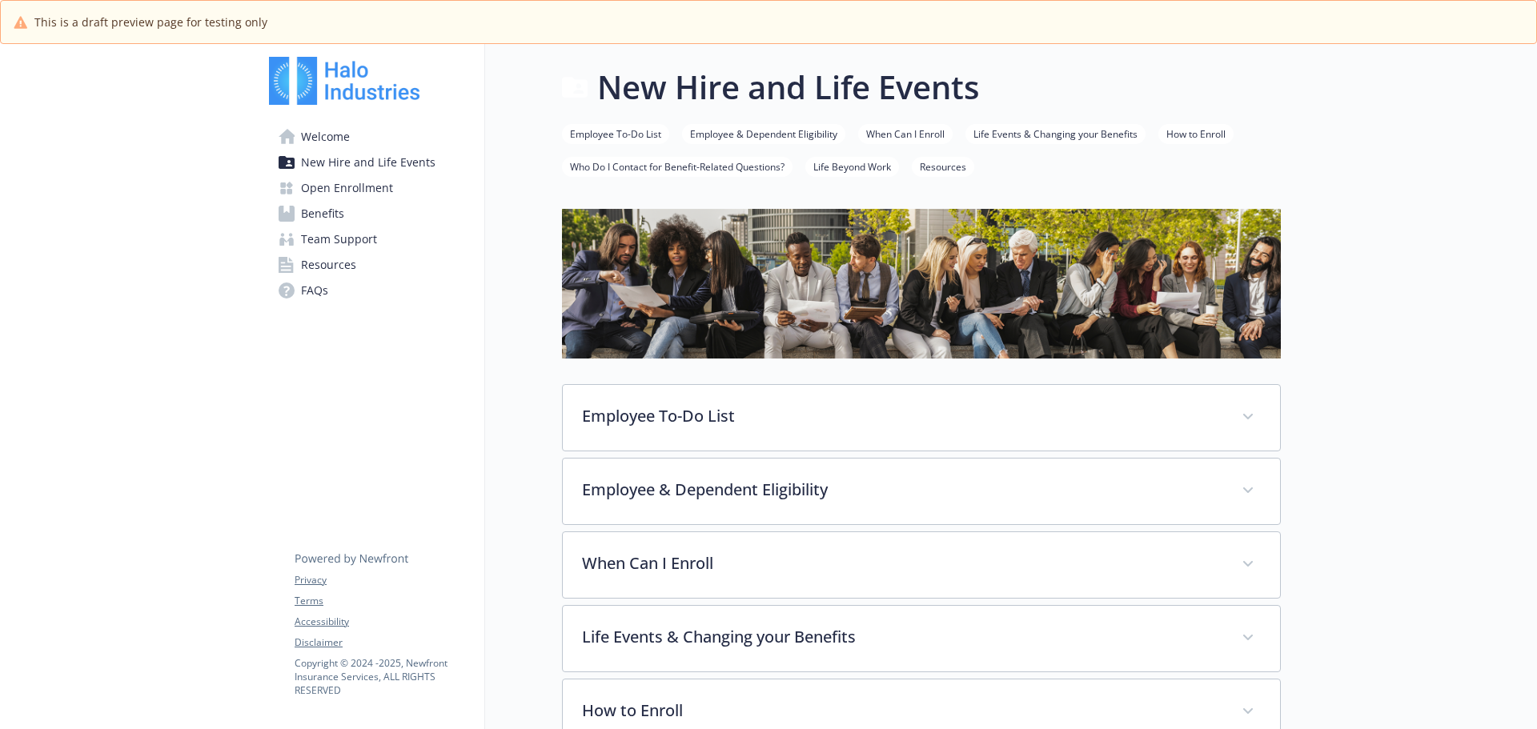
click at [363, 178] on span "Open Enrollment" at bounding box center [347, 188] width 92 height 26
